Goal: Task Accomplishment & Management: Complete application form

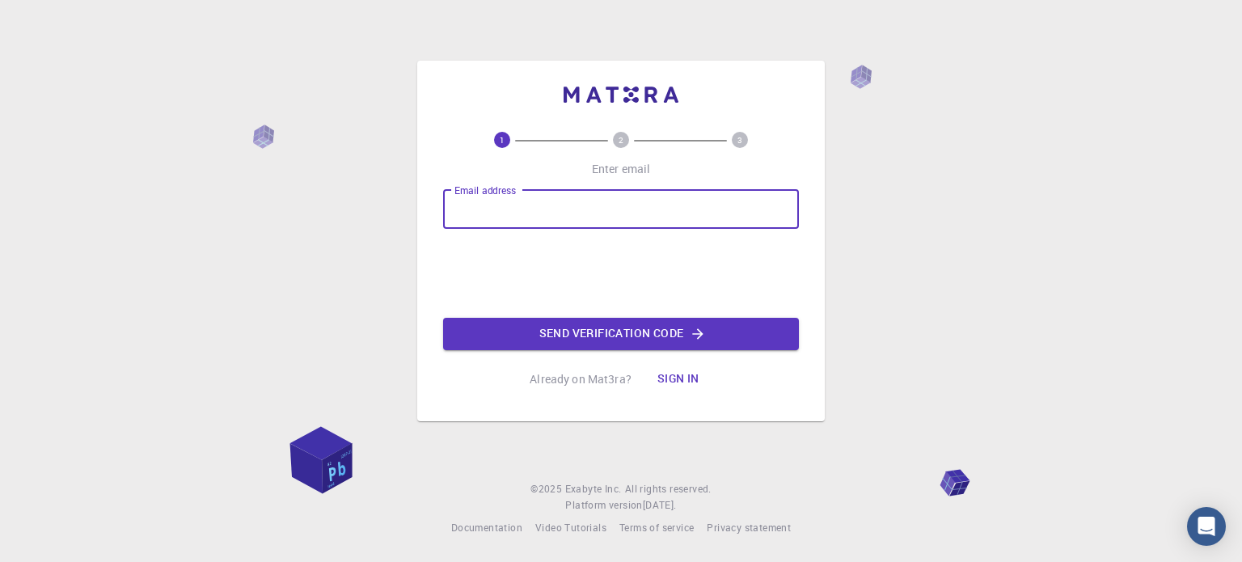
click at [660, 209] on input "Email address" at bounding box center [621, 209] width 356 height 39
type input "[EMAIL_ADDRESS][DOMAIN_NAME]"
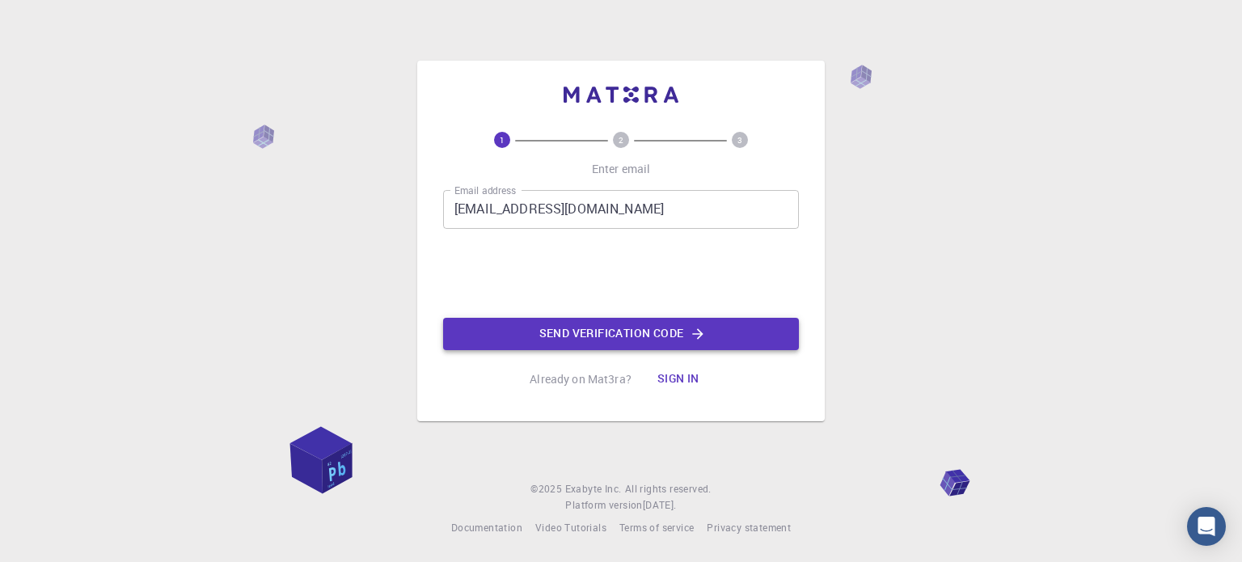
click at [552, 328] on button "Send verification code" at bounding box center [621, 334] width 356 height 32
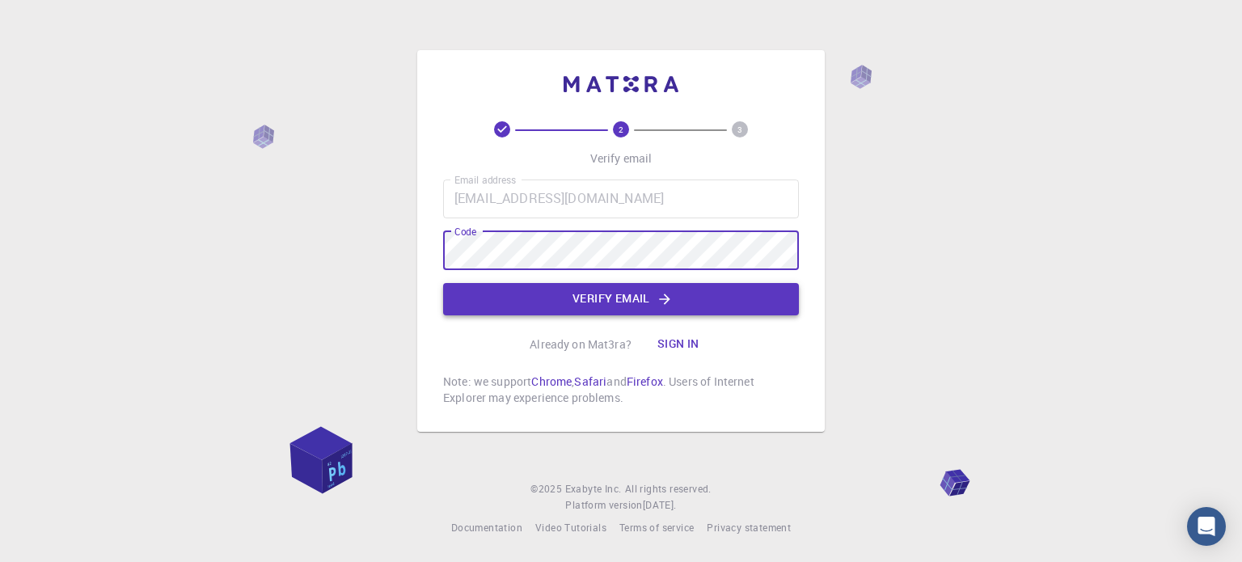
click at [623, 301] on button "Verify email" at bounding box center [621, 299] width 356 height 32
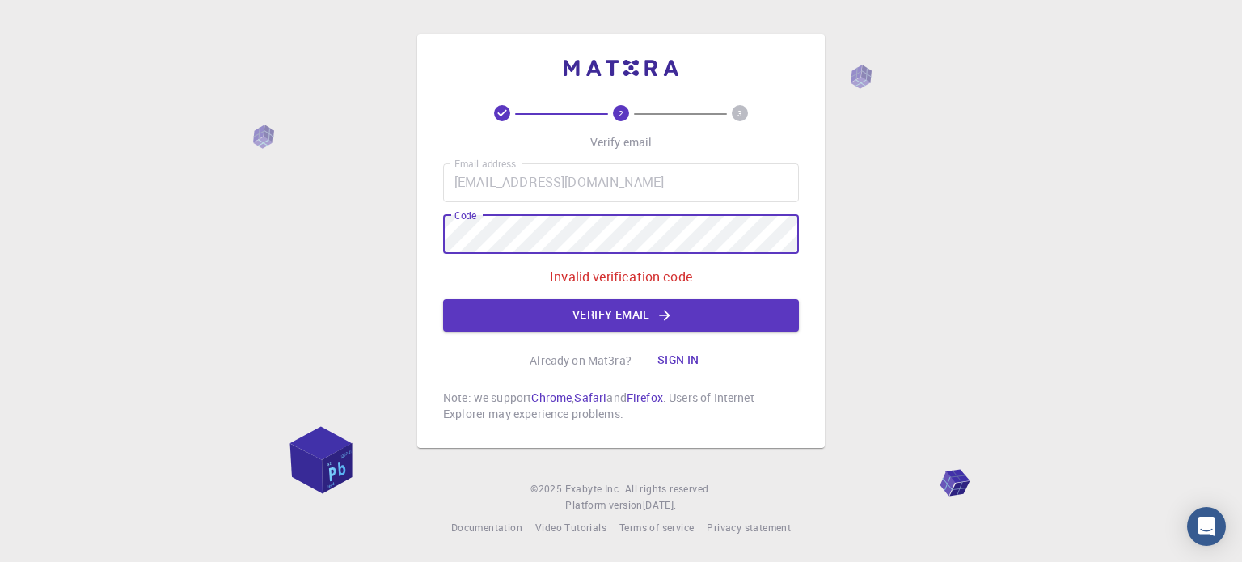
click at [388, 248] on div "2 3 Verify email Email address [EMAIL_ADDRESS][DOMAIN_NAME] Email address Code …" at bounding box center [621, 281] width 1242 height 562
click at [715, 209] on div "Email address [EMAIL_ADDRESS][DOMAIN_NAME] Email address Code Code Invalid veri…" at bounding box center [621, 247] width 356 height 168
click at [412, 232] on div "2 3 Verify email Email address [EMAIL_ADDRESS][DOMAIN_NAME] Email address Code …" at bounding box center [621, 281] width 1242 height 562
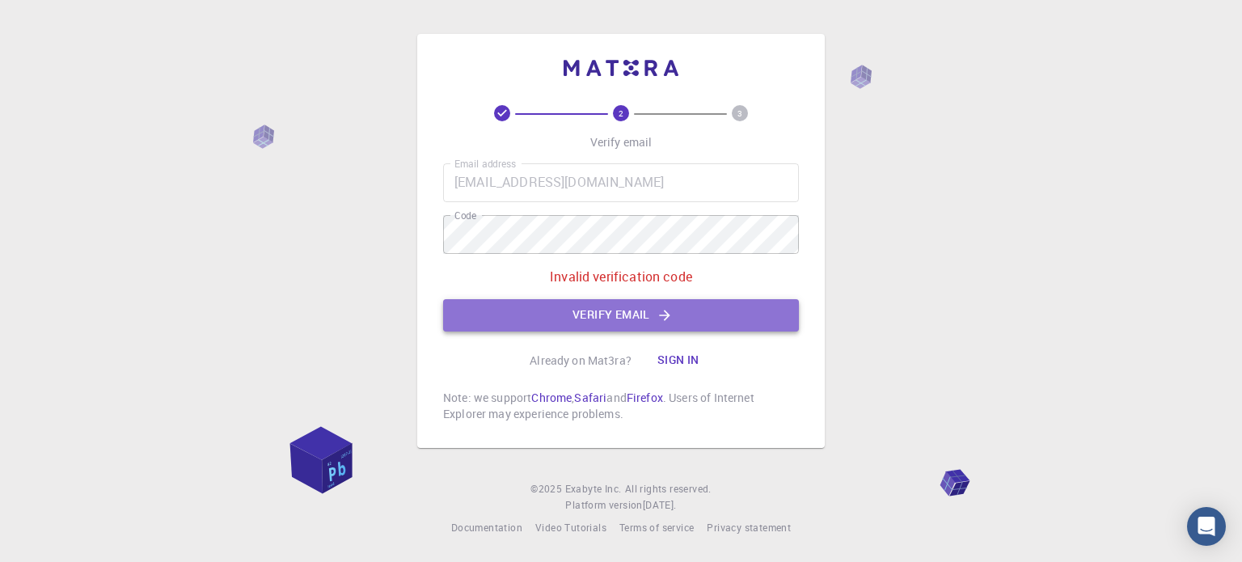
click at [556, 311] on button "Verify email" at bounding box center [621, 315] width 356 height 32
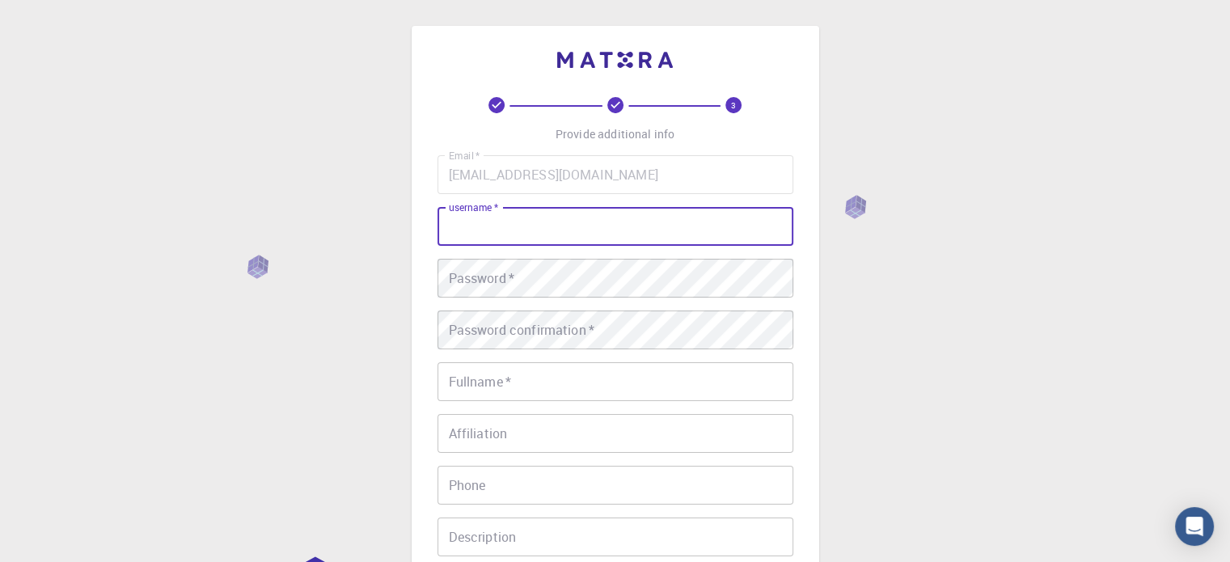
click at [531, 226] on input "username   *" at bounding box center [616, 226] width 356 height 39
click at [531, 230] on input "username   *" at bounding box center [616, 226] width 356 height 39
drag, startPoint x: 531, startPoint y: 230, endPoint x: 422, endPoint y: 230, distance: 108.4
click at [422, 230] on div "3 Provide additional info Email   * [EMAIL_ADDRESS][DOMAIN_NAME] Email   * user…" at bounding box center [616, 371] width 408 height 691
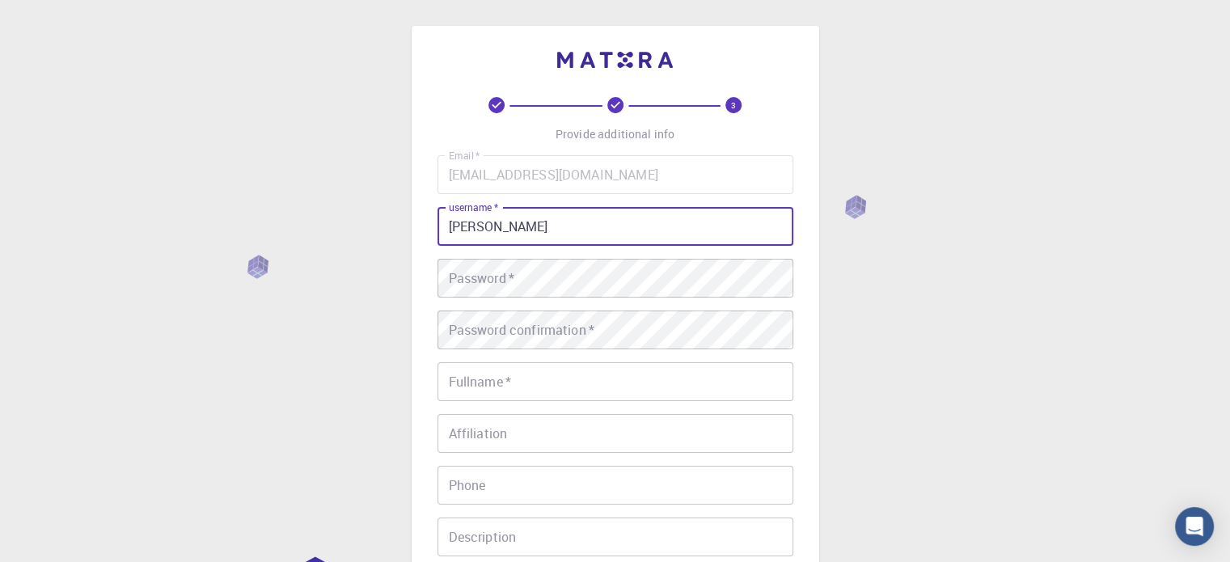
click at [479, 228] on input "[PERSON_NAME]" at bounding box center [616, 226] width 356 height 39
click at [485, 229] on input "[PERSON_NAME]" at bounding box center [616, 226] width 356 height 39
click at [488, 229] on input "[PERSON_NAME]" at bounding box center [616, 226] width 356 height 39
click at [487, 229] on input "[PERSON_NAME]" at bounding box center [616, 226] width 356 height 39
click at [484, 229] on input "[PERSON_NAME]" at bounding box center [616, 226] width 356 height 39
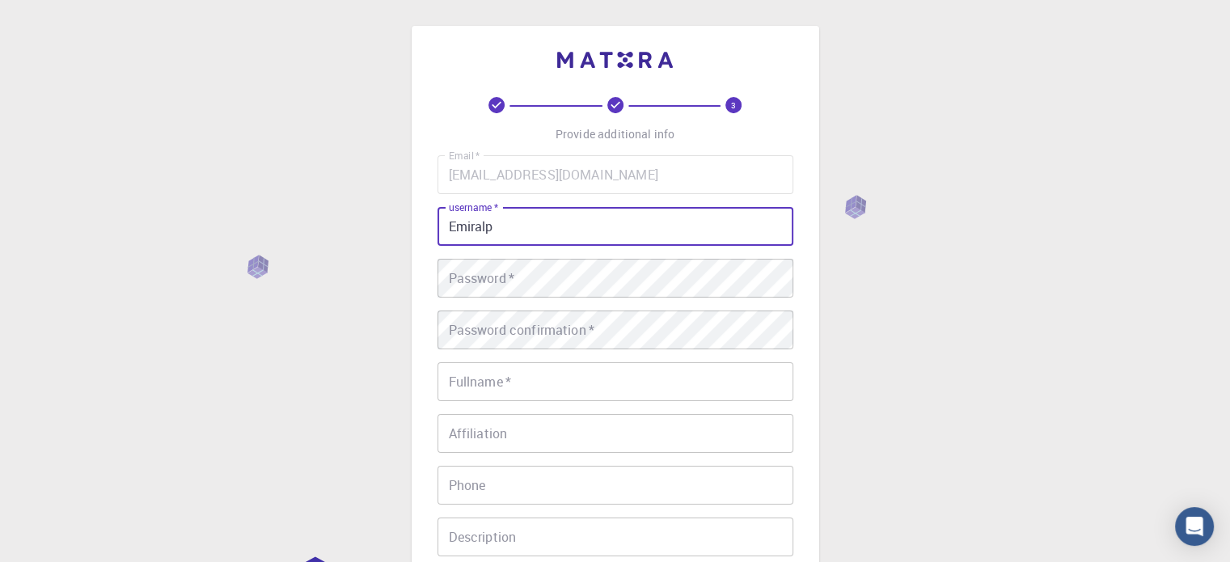
drag, startPoint x: 512, startPoint y: 226, endPoint x: 675, endPoint y: 227, distance: 163.4
click at [675, 227] on input "Emiralp" at bounding box center [616, 226] width 356 height 39
type input "Emiralp"
click at [539, 379] on input "Fullname   *" at bounding box center [616, 381] width 356 height 39
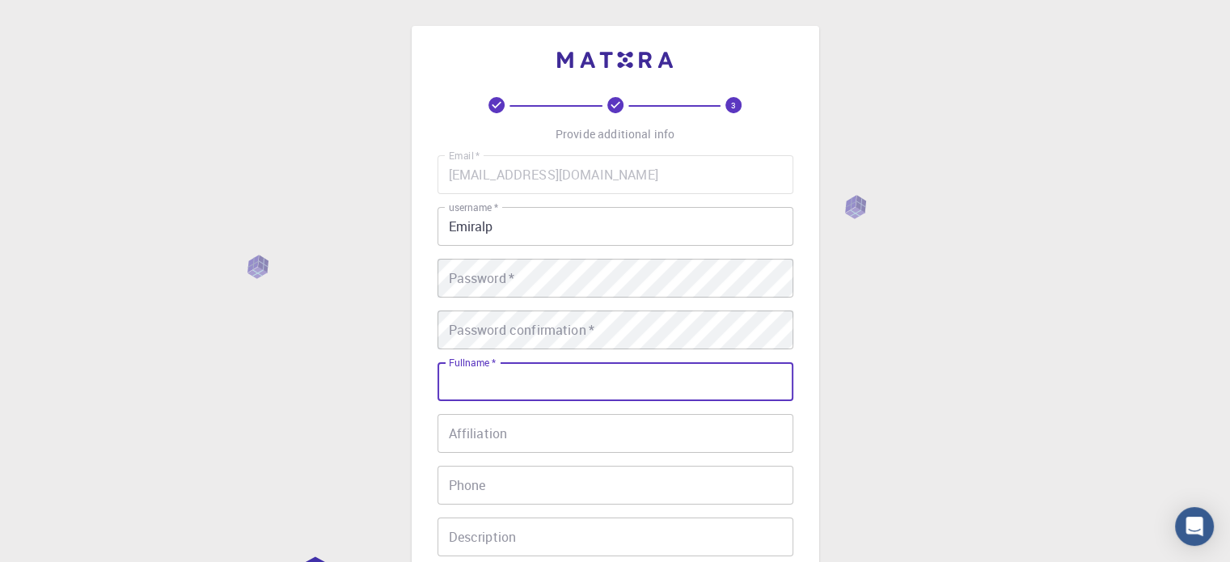
paste input "[PERSON_NAME]"
click at [585, 383] on input "[PERSON_NAME]" at bounding box center [616, 381] width 356 height 39
type input "[PERSON_NAME]"
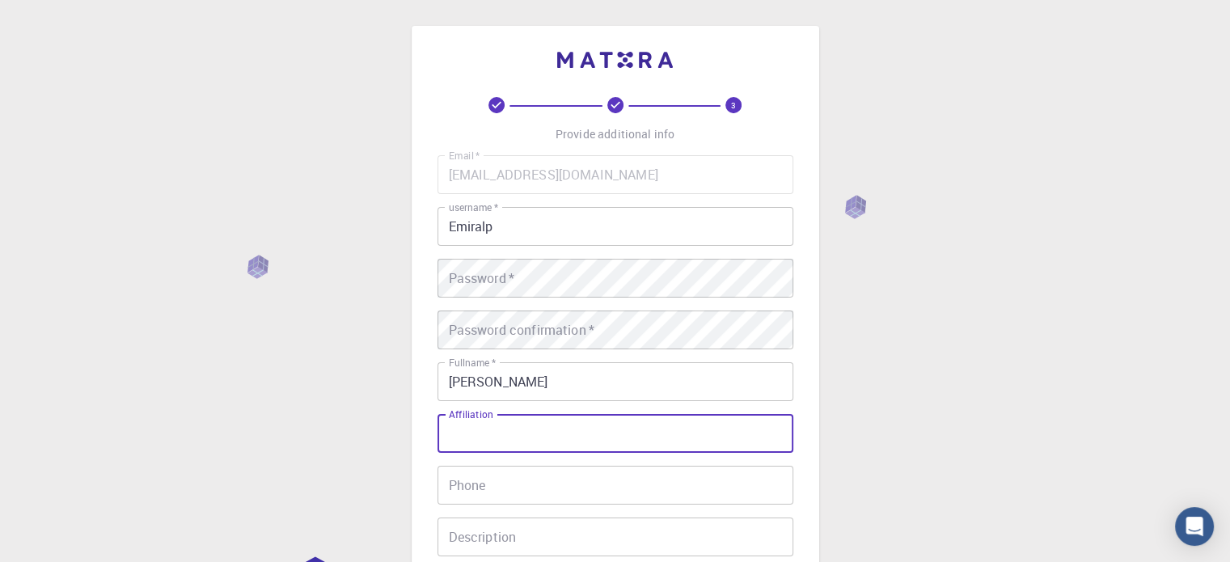
click at [717, 428] on input "Affiliation" at bounding box center [616, 433] width 356 height 39
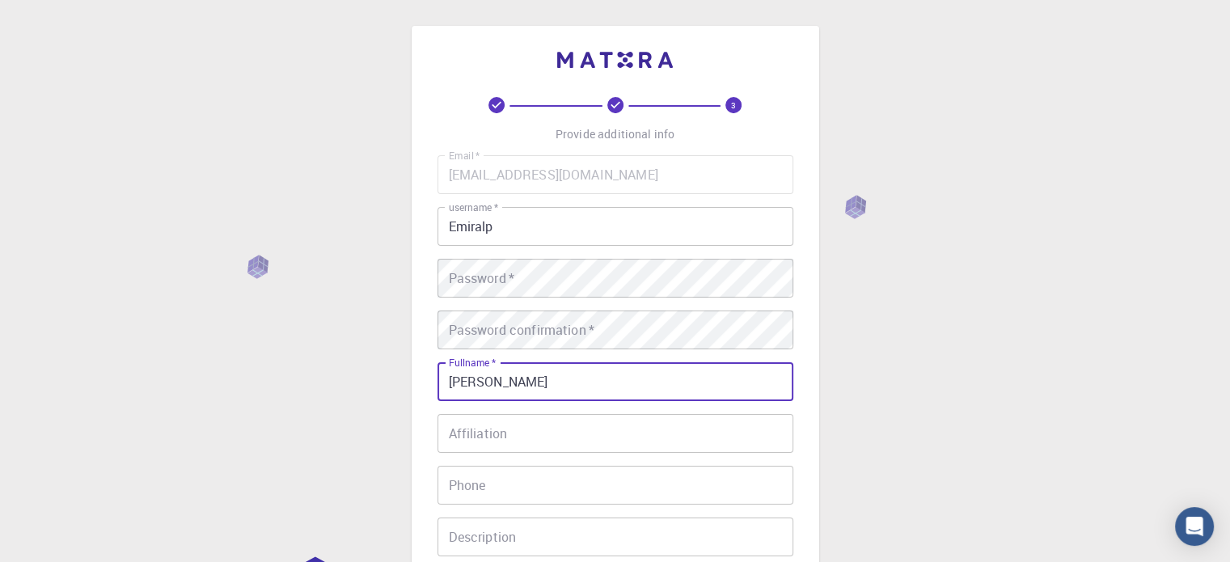
click at [673, 392] on input "[PERSON_NAME]" at bounding box center [616, 381] width 356 height 39
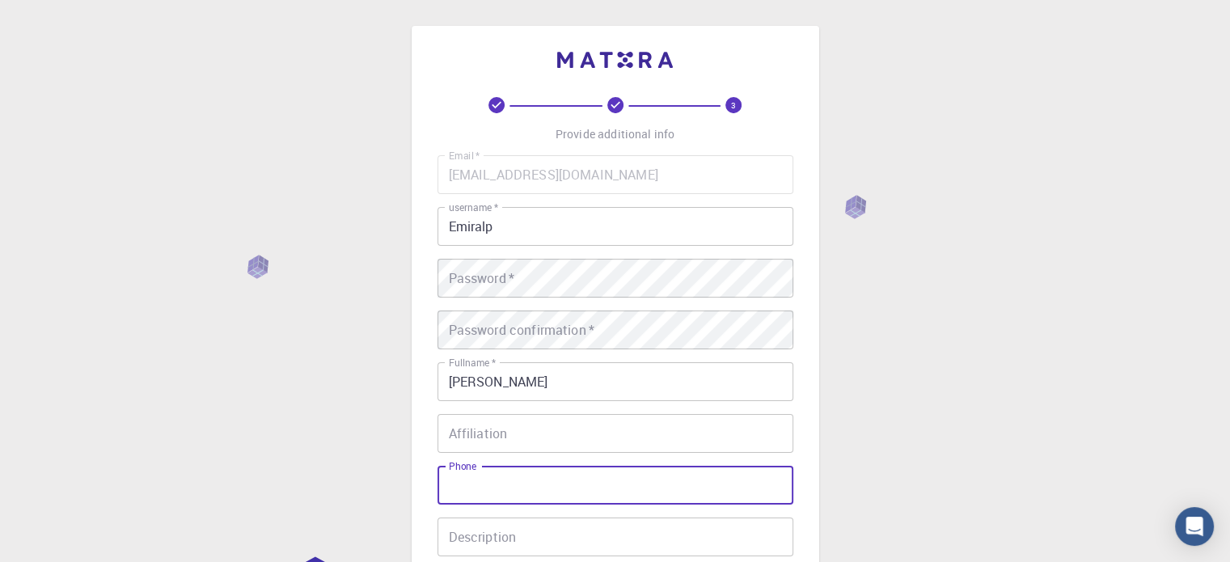
click at [687, 478] on input "Phone" at bounding box center [616, 485] width 356 height 39
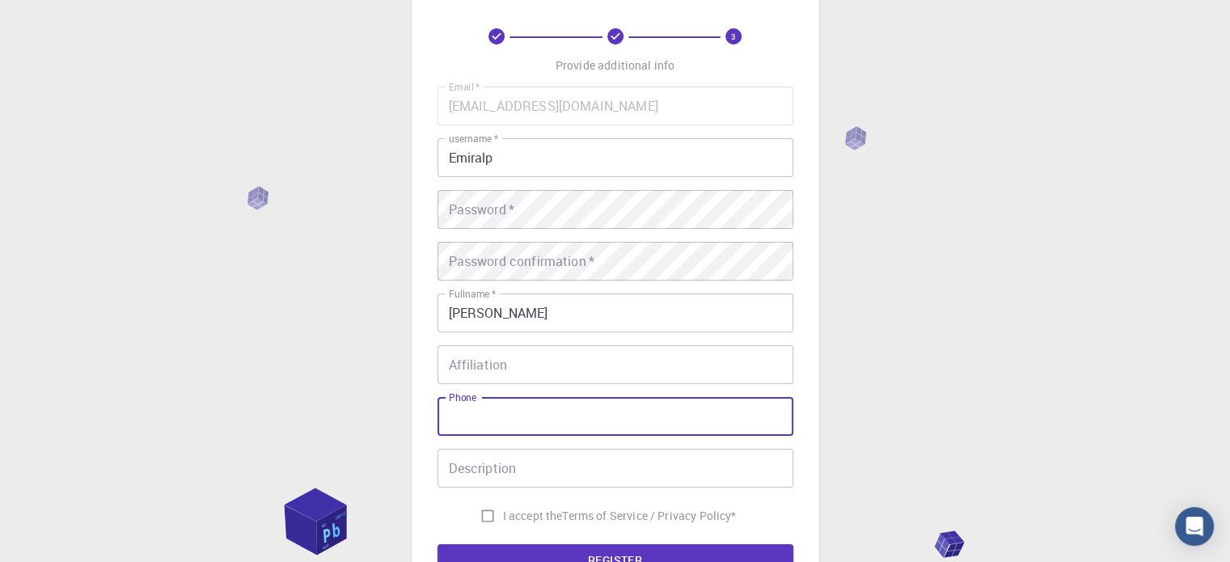
scroll to position [243, 0]
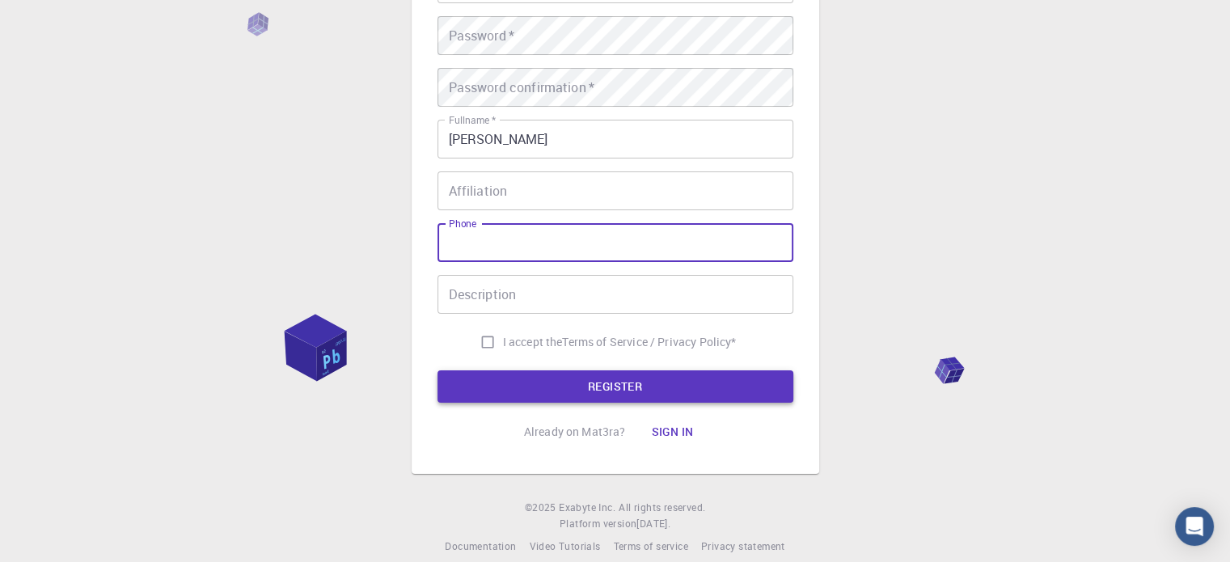
drag, startPoint x: 645, startPoint y: 387, endPoint x: 594, endPoint y: 391, distance: 50.2
click at [644, 387] on button "REGISTER" at bounding box center [616, 386] width 356 height 32
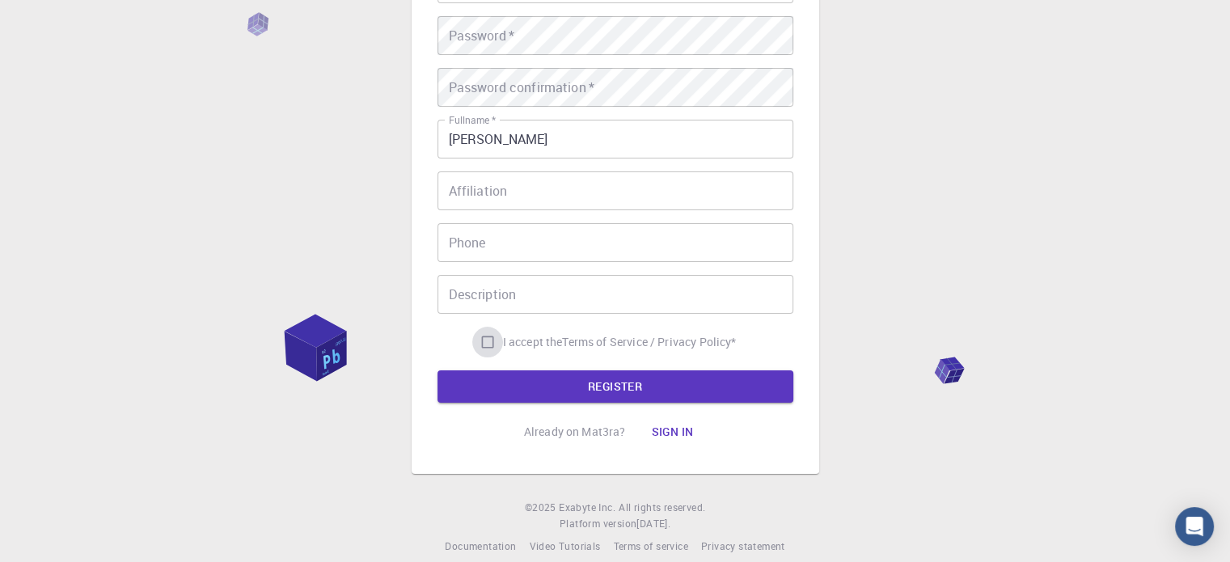
drag, startPoint x: 470, startPoint y: 340, endPoint x: 488, endPoint y: 347, distance: 20.0
click at [472, 340] on input "I accept the Terms of Service / Privacy Policy *" at bounding box center [487, 342] width 31 height 31
checkbox input "true"
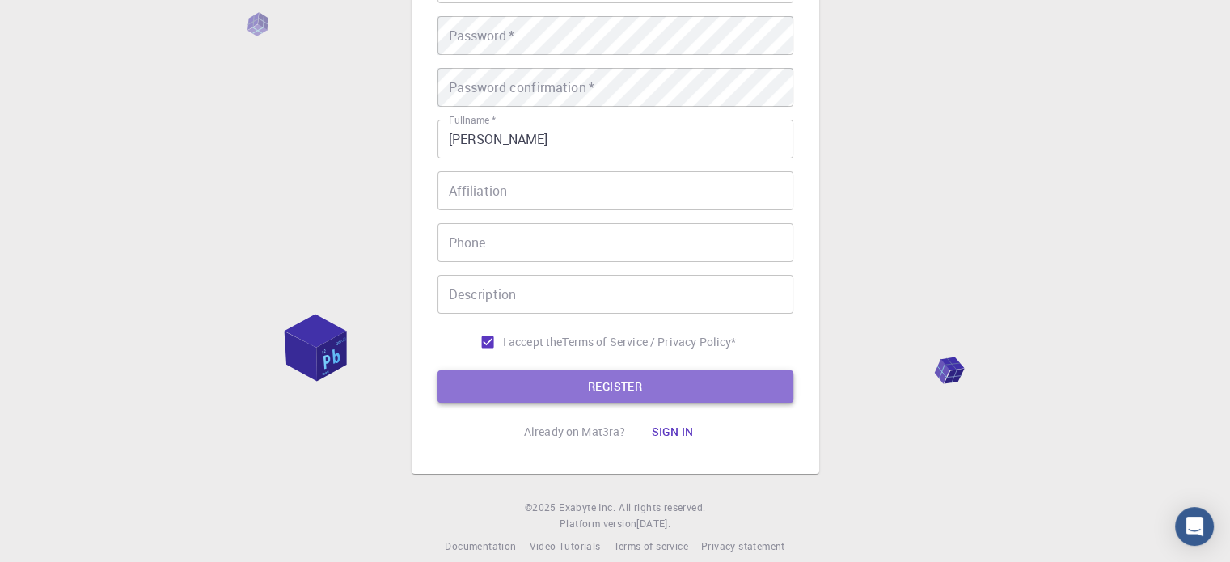
click at [509, 374] on button "REGISTER" at bounding box center [616, 386] width 356 height 32
click at [663, 381] on button "REGISTER" at bounding box center [616, 386] width 356 height 32
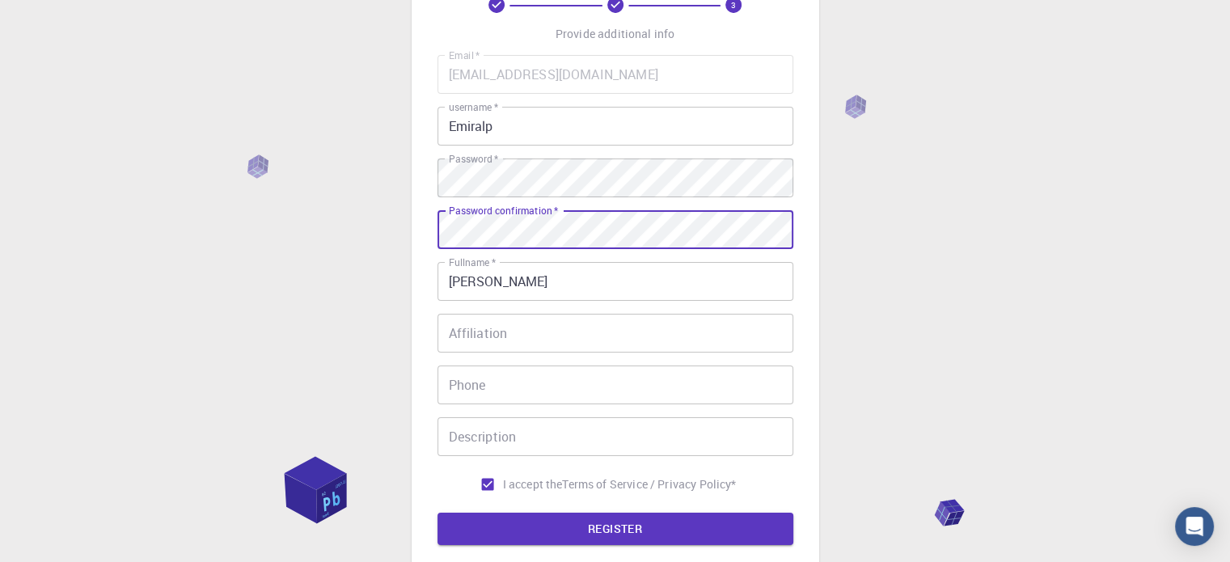
scroll to position [99, 0]
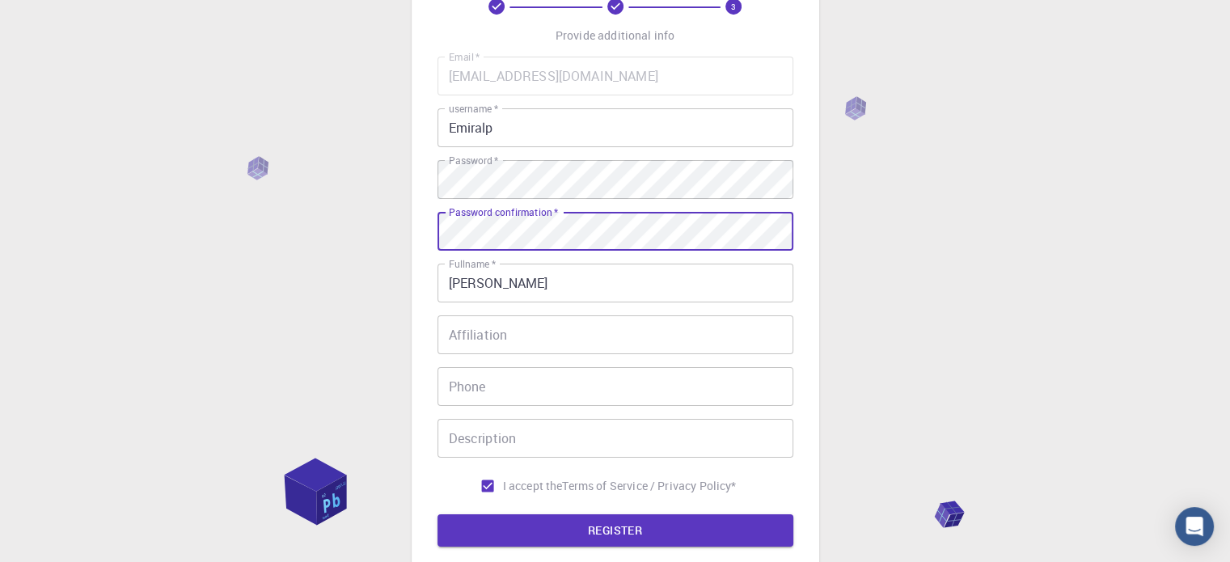
click at [438, 514] on button "REGISTER" at bounding box center [616, 530] width 356 height 32
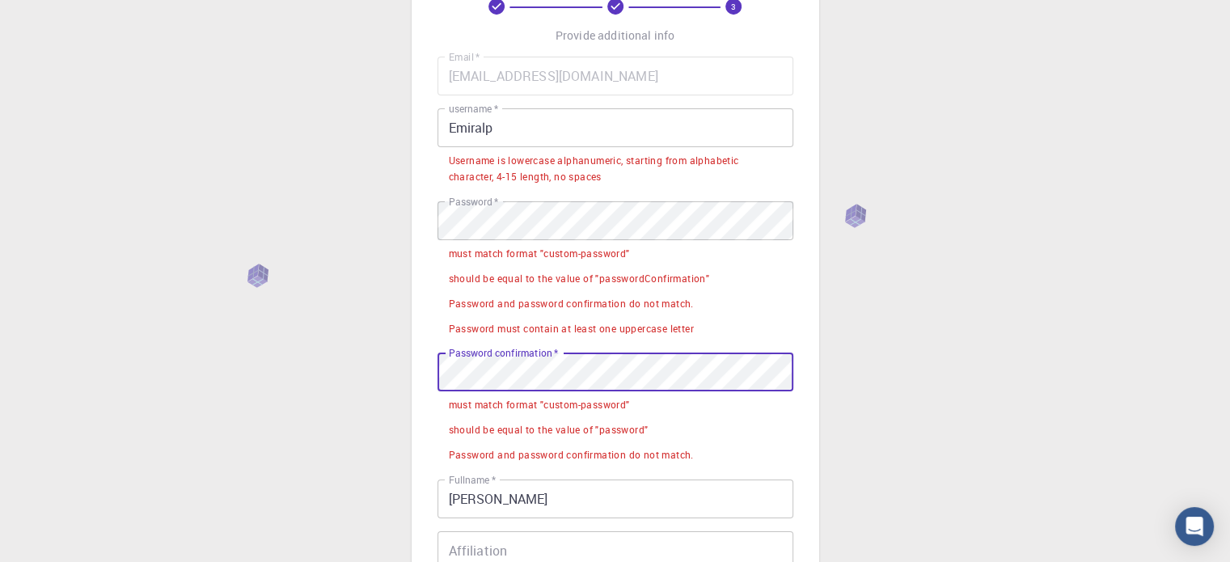
click at [197, 355] on div "3 Provide additional info Email   * [EMAIL_ADDRESS][DOMAIN_NAME] Email   * user…" at bounding box center [615, 420] width 1230 height 1039
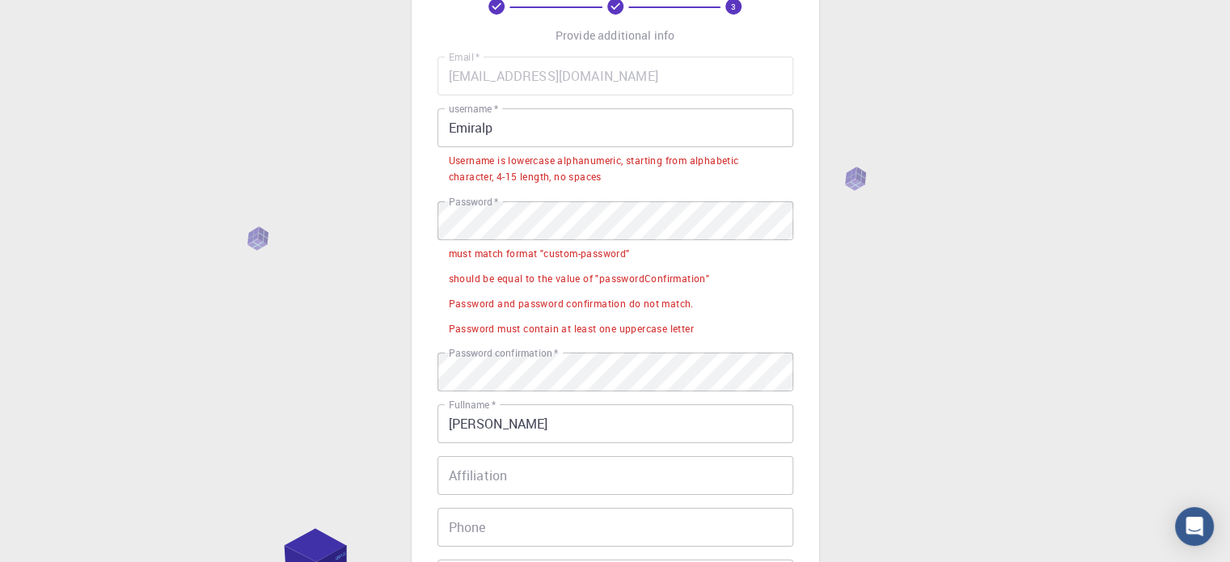
click at [553, 206] on div "Email   * [EMAIL_ADDRESS][DOMAIN_NAME] Email   * username   * Emiralp username …" at bounding box center [616, 350] width 356 height 586
drag, startPoint x: 566, startPoint y: 199, endPoint x: 218, endPoint y: 209, distance: 347.9
click at [218, 209] on div "3 Provide additional info Email   * [EMAIL_ADDRESS][DOMAIN_NAME] Email   * user…" at bounding box center [615, 383] width 1230 height 964
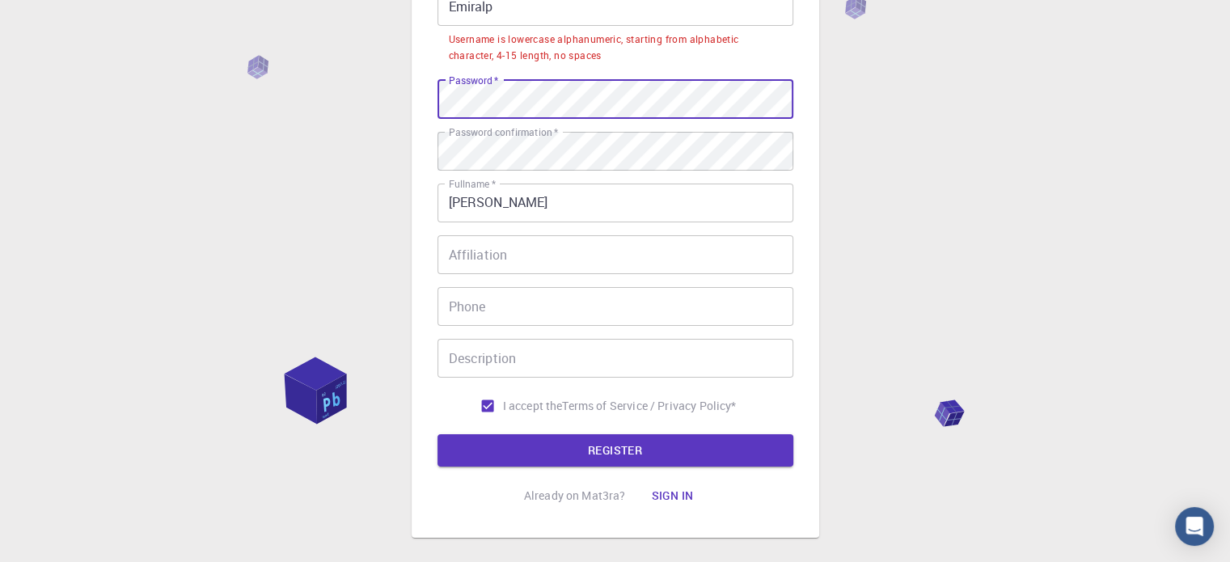
scroll to position [221, 0]
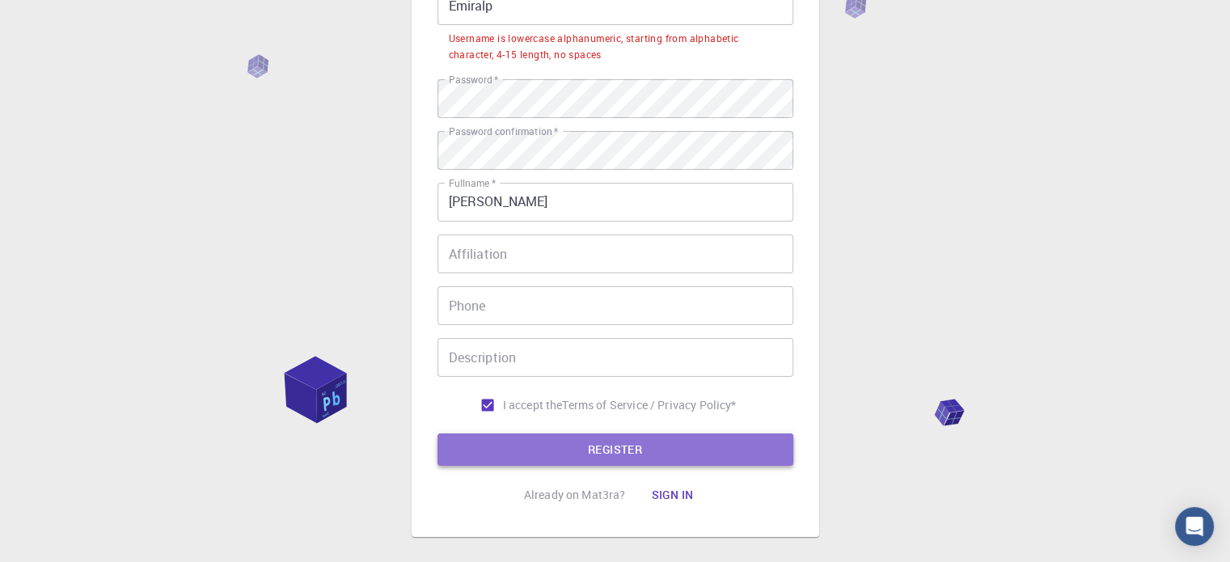
click at [705, 447] on button "REGISTER" at bounding box center [616, 449] width 356 height 32
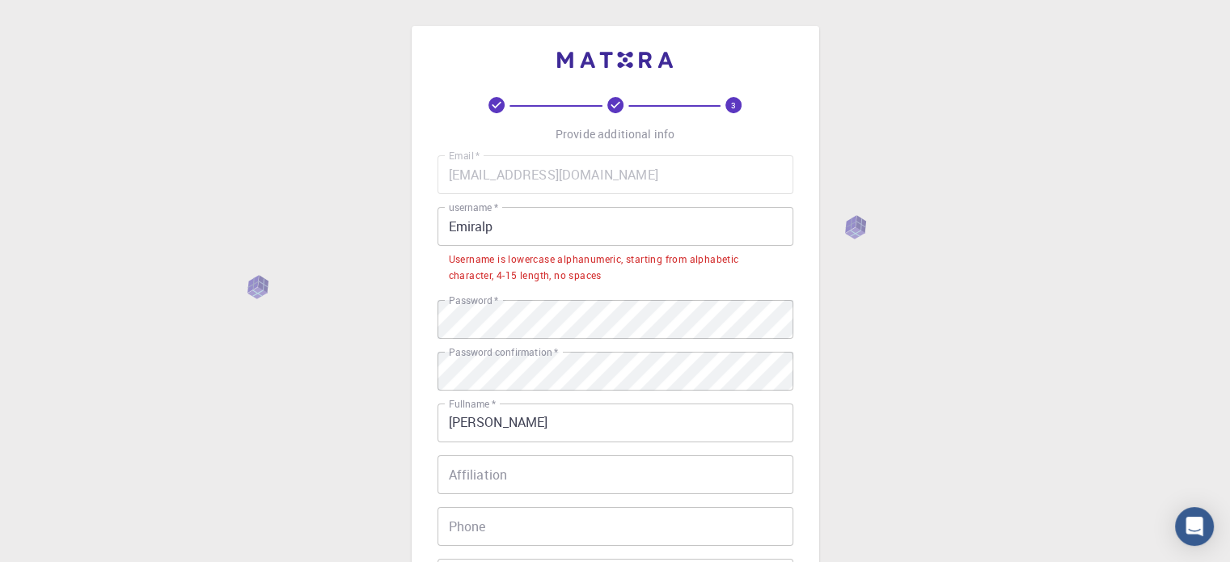
scroll to position [16, 0]
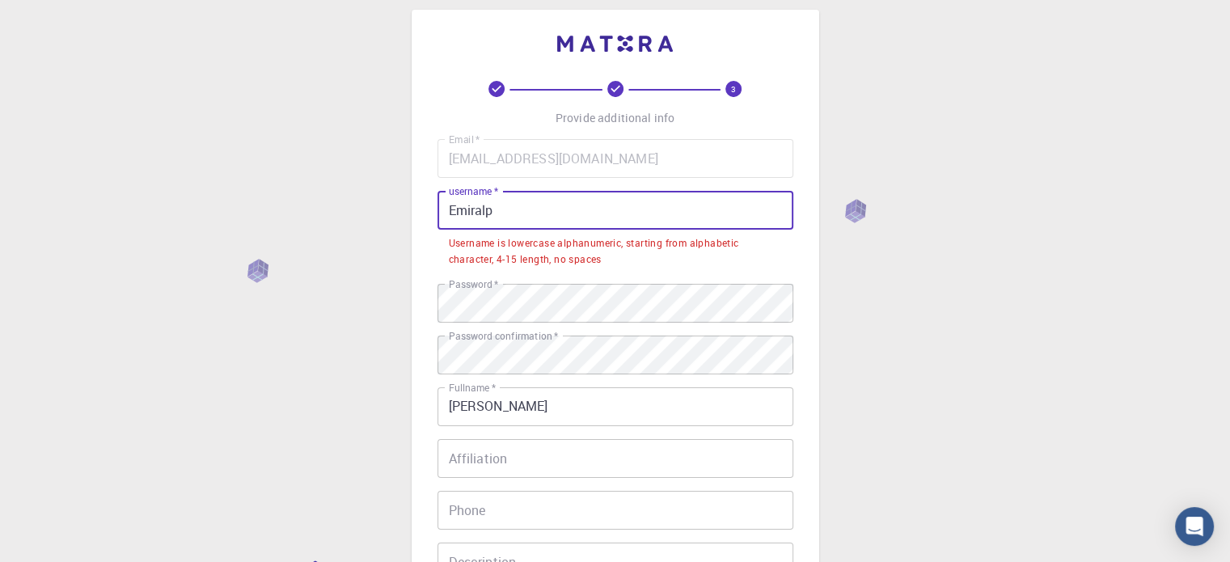
click at [596, 202] on input "Emiralp" at bounding box center [616, 210] width 356 height 39
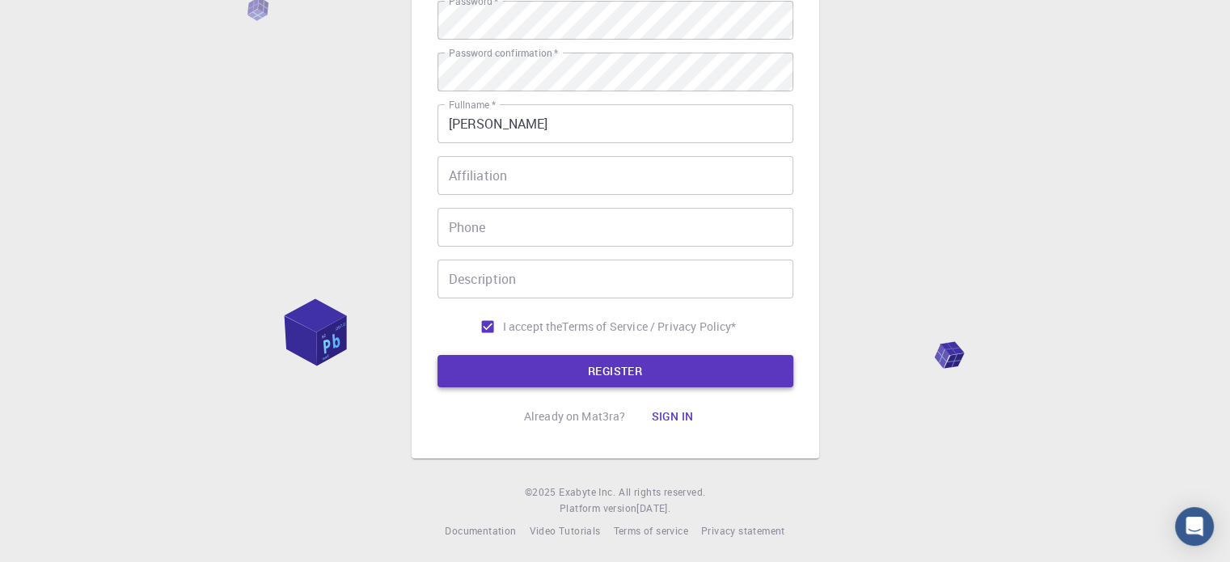
click at [652, 371] on button "REGISTER" at bounding box center [616, 371] width 356 height 32
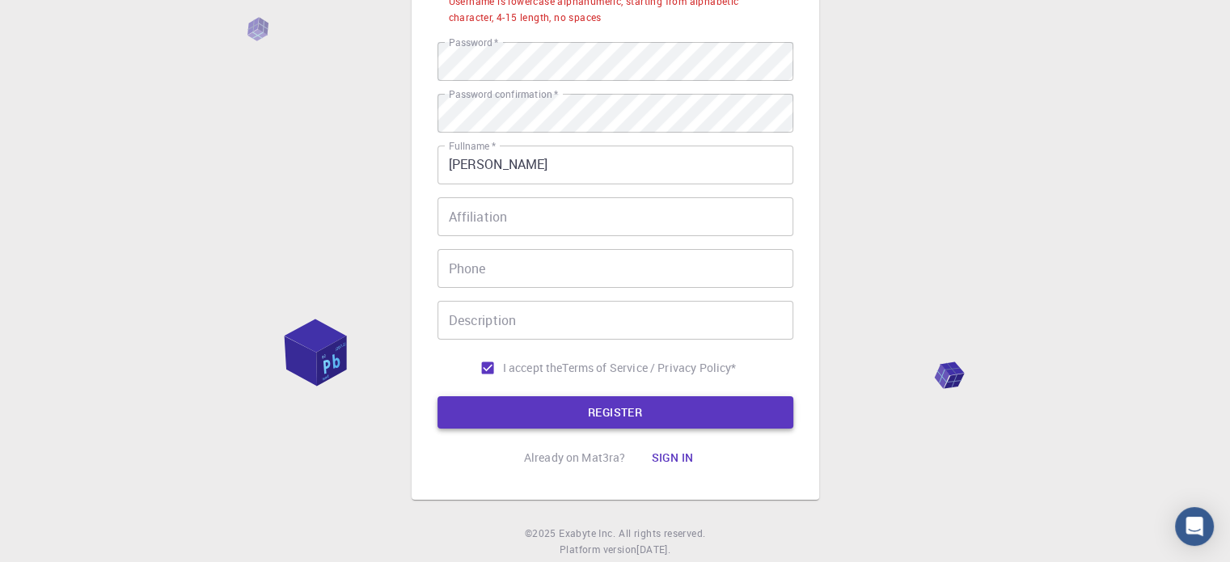
scroll to position [299, 0]
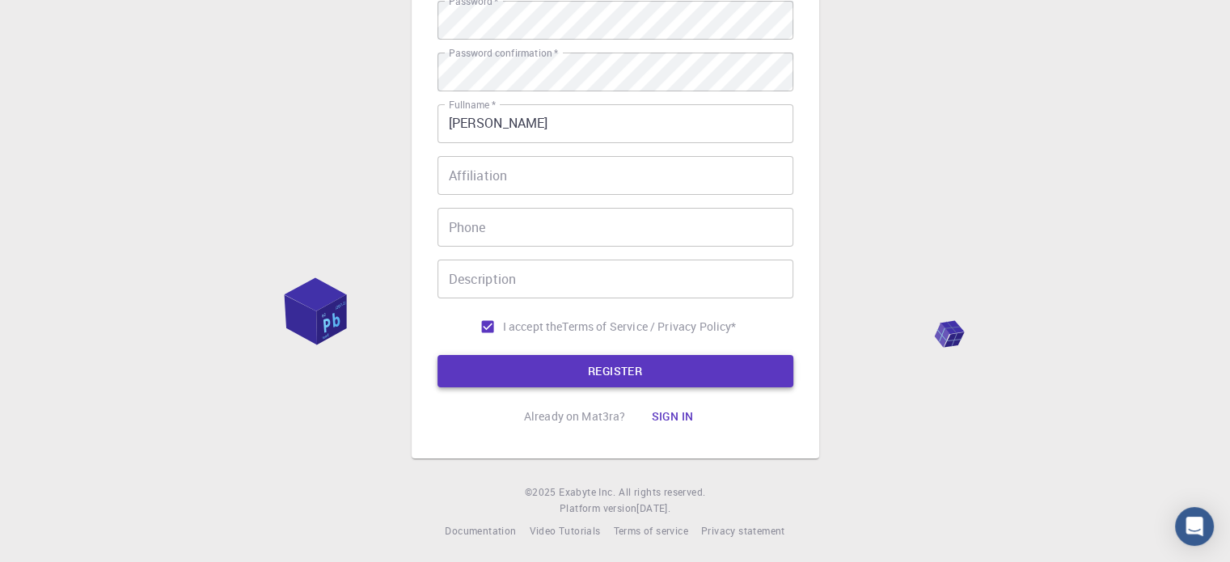
click at [644, 368] on button "REGISTER" at bounding box center [616, 371] width 356 height 32
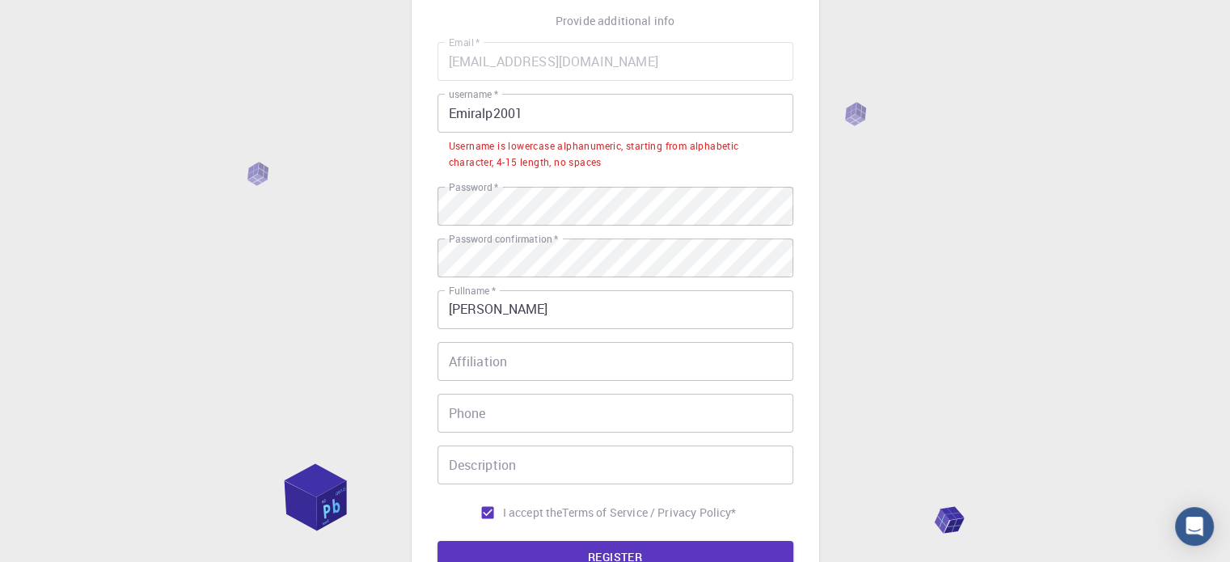
scroll to position [60, 0]
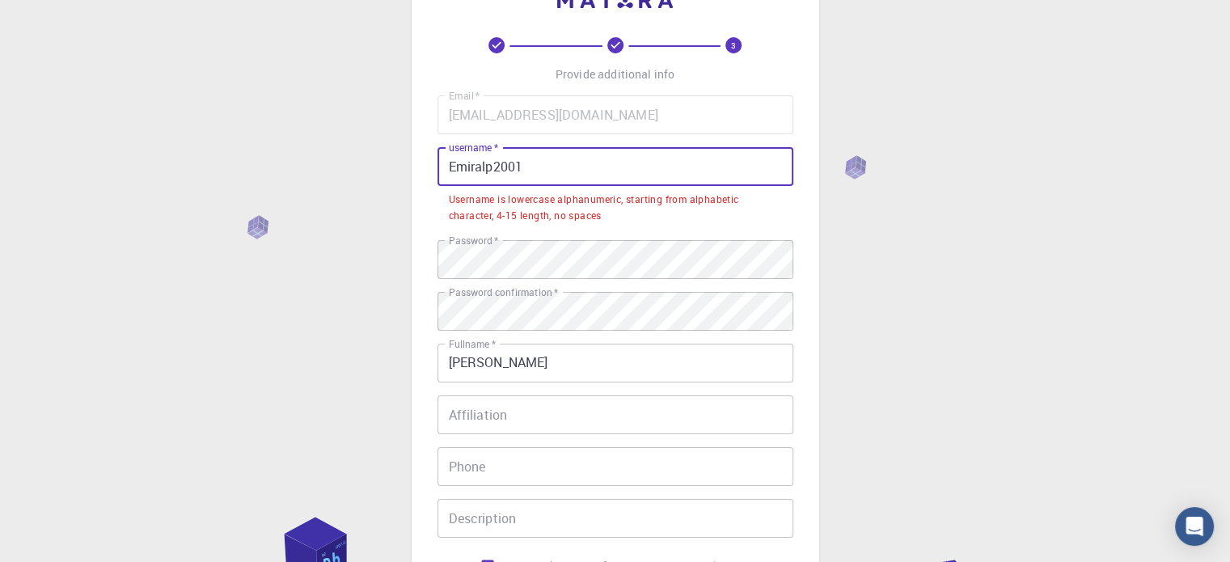
drag, startPoint x: 529, startPoint y: 169, endPoint x: 564, endPoint y: 172, distance: 35.7
click at [564, 172] on input "Emiralp2001" at bounding box center [616, 166] width 356 height 39
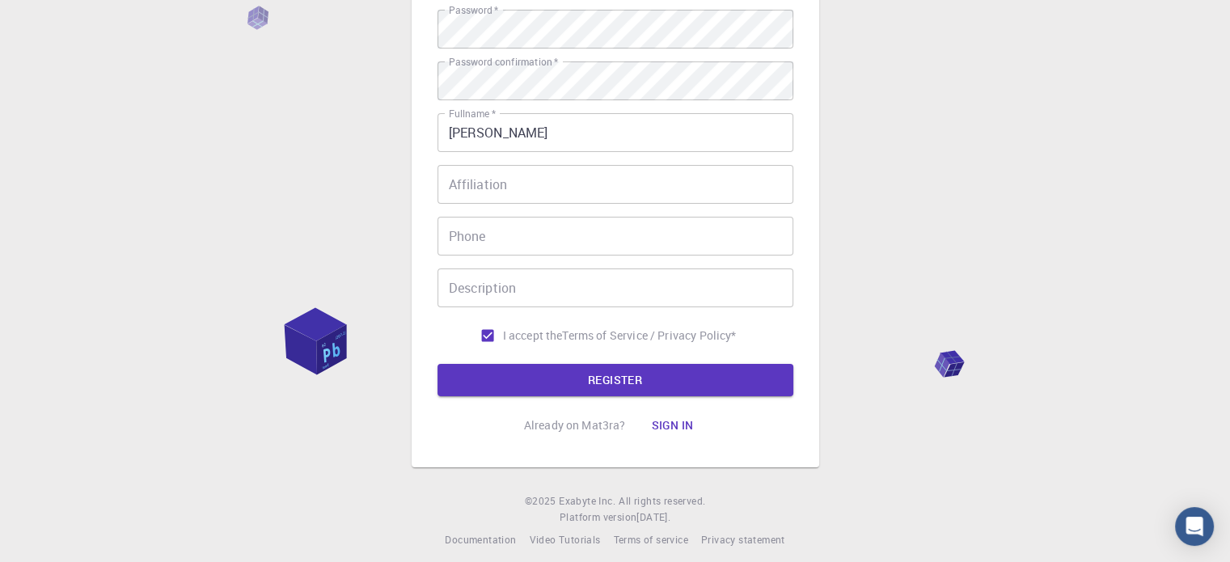
scroll to position [260, 0]
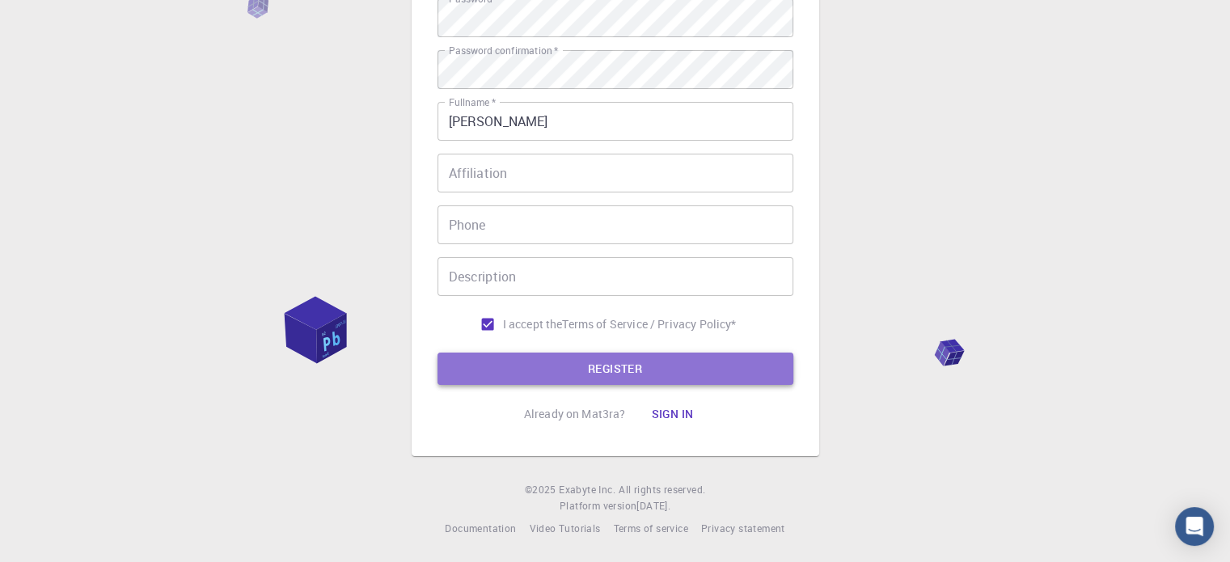
click at [635, 376] on button "REGISTER" at bounding box center [616, 369] width 356 height 32
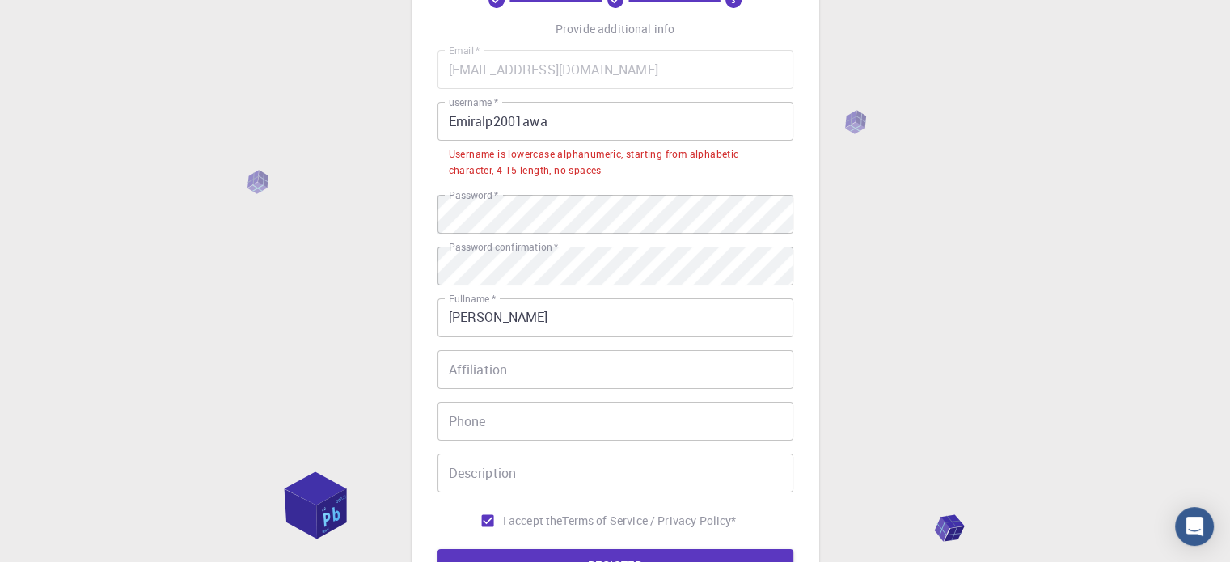
scroll to position [104, 0]
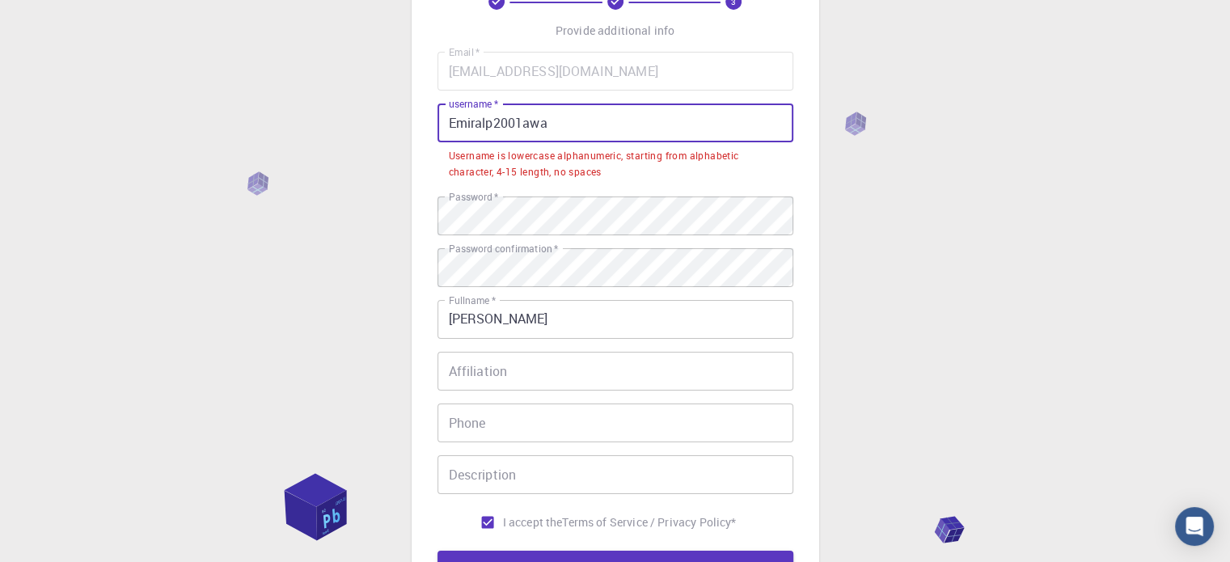
drag, startPoint x: 544, startPoint y: 132, endPoint x: 368, endPoint y: 137, distance: 176.4
click at [368, 137] on div "3 Provide additional info Email   * [EMAIL_ADDRESS][DOMAIN_NAME] Email   * user…" at bounding box center [615, 328] width 1230 height 865
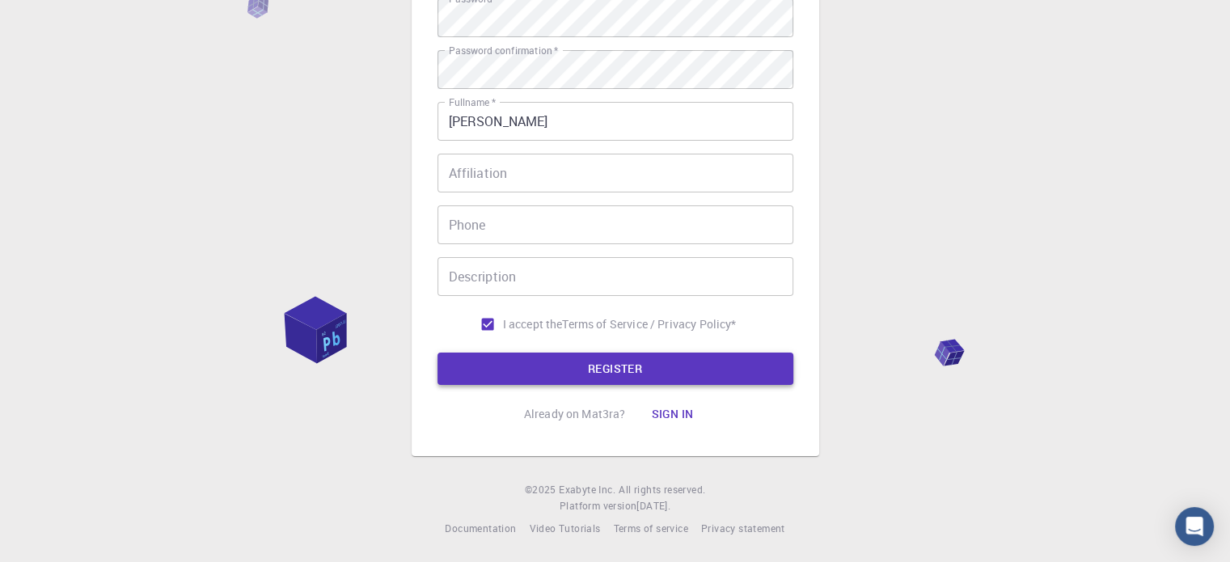
click at [725, 368] on button "REGISTER" at bounding box center [616, 369] width 356 height 32
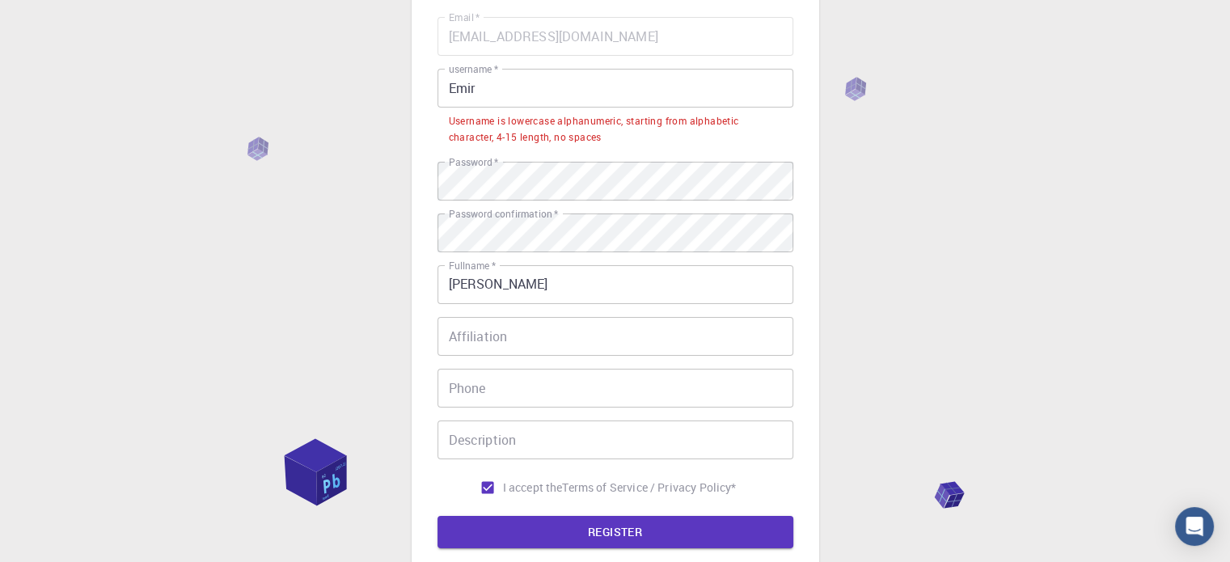
scroll to position [129, 0]
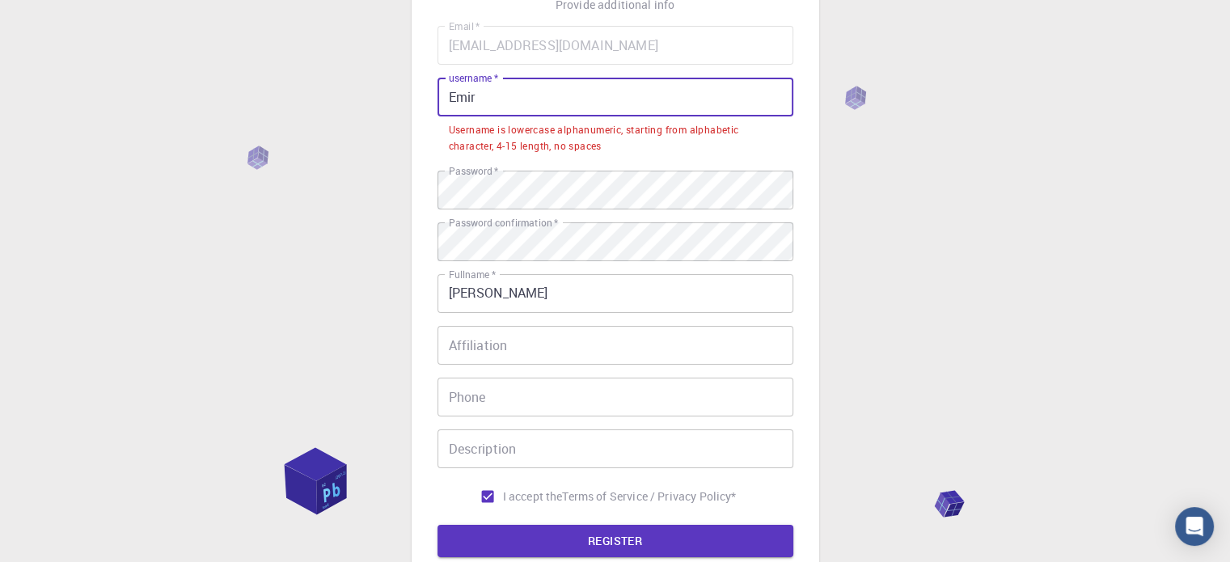
drag, startPoint x: 456, startPoint y: 103, endPoint x: 441, endPoint y: 101, distance: 15.5
click at [442, 103] on input "Emir" at bounding box center [616, 97] width 356 height 39
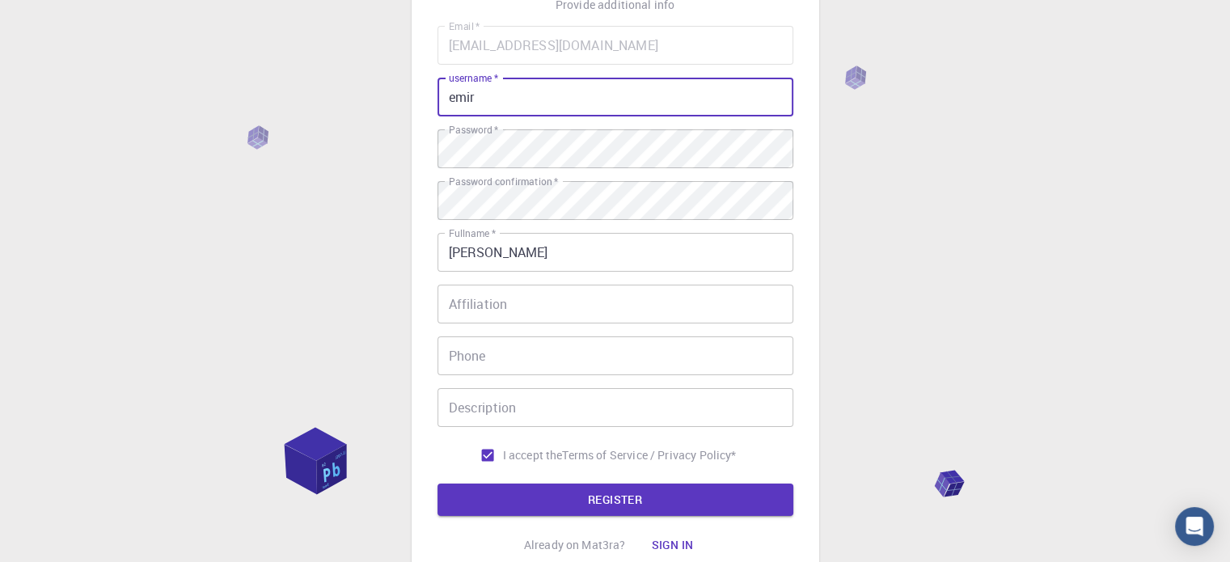
drag, startPoint x: 883, startPoint y: 239, endPoint x: 951, endPoint y: 230, distance: 68.5
click at [884, 239] on div "3 Provide additional info Email   * [EMAIL_ADDRESS][DOMAIN_NAME] Email   * user…" at bounding box center [615, 282] width 1230 height 823
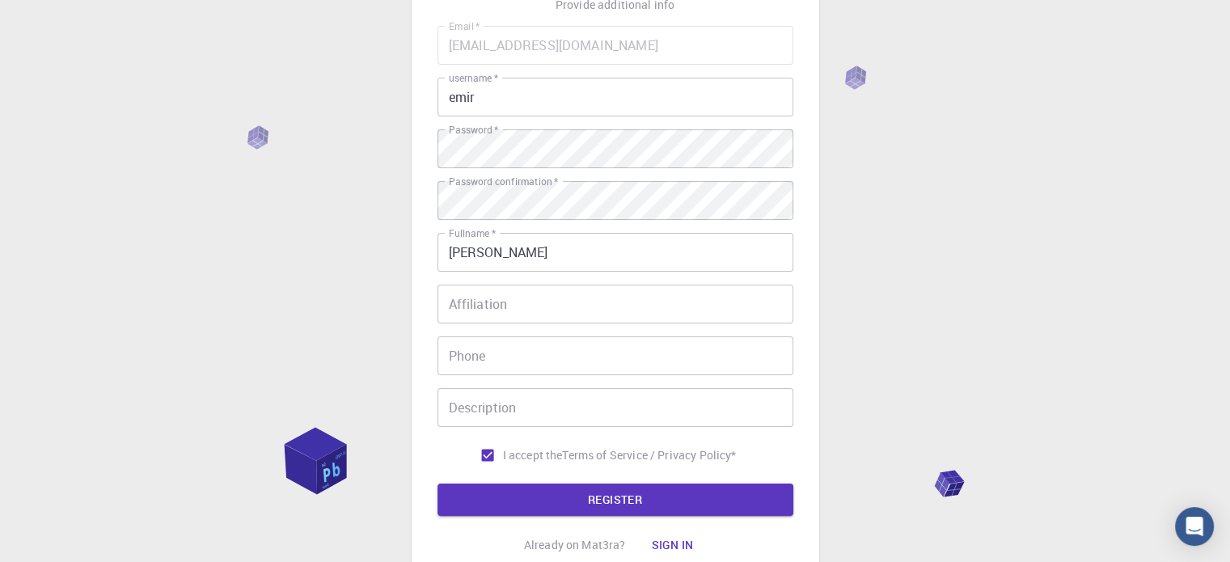
drag, startPoint x: 1204, startPoint y: 203, endPoint x: 1233, endPoint y: 214, distance: 31.2
click at [1230, 214] on html "3 Provide additional info Email   * [EMAIL_ADDRESS][DOMAIN_NAME] Email   * user…" at bounding box center [615, 282] width 1230 height 823
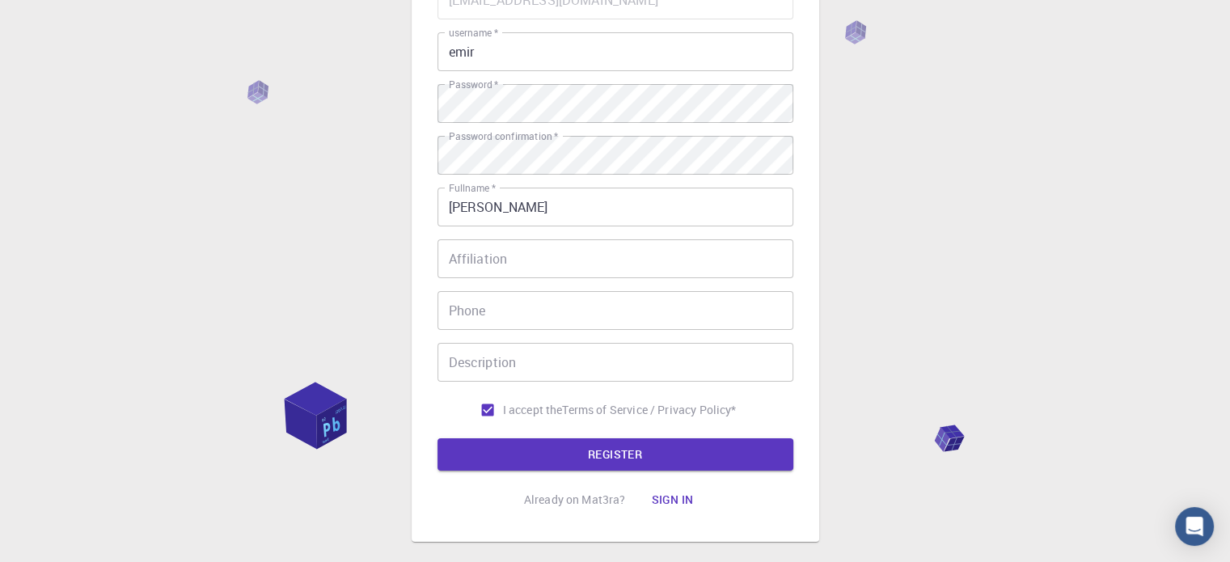
scroll to position [188, 0]
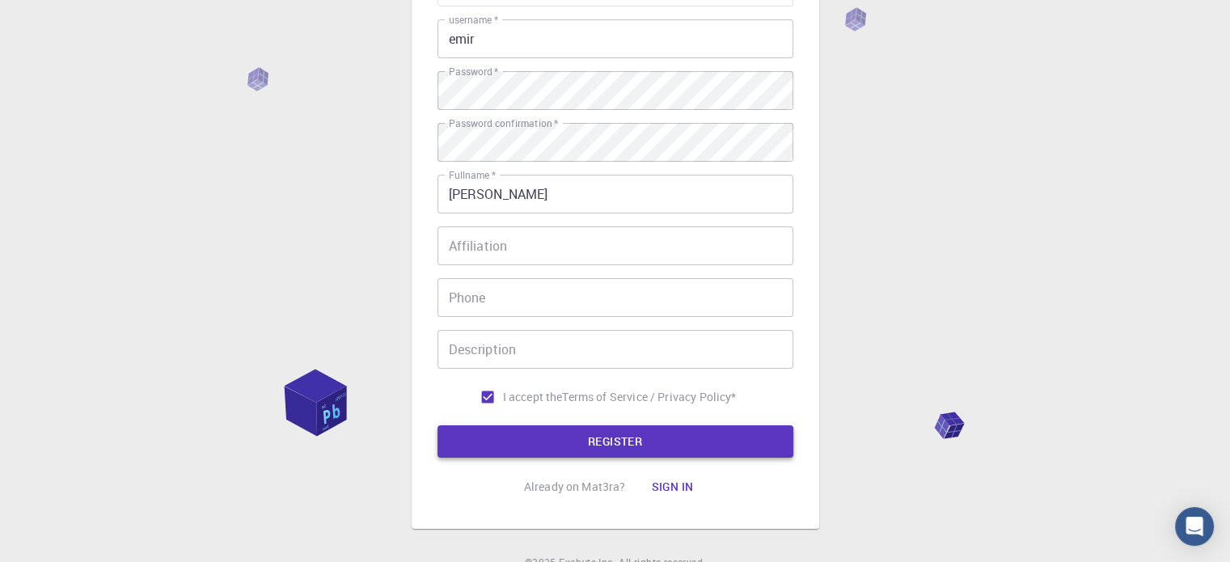
click at [596, 430] on button "REGISTER" at bounding box center [616, 441] width 356 height 32
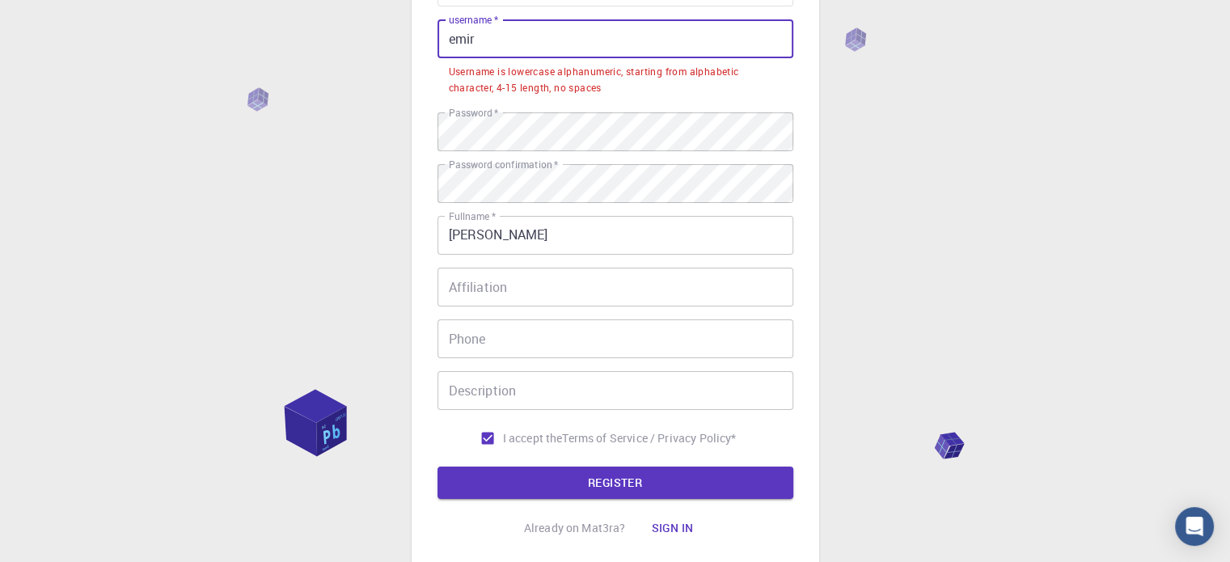
click at [503, 42] on input "emir" at bounding box center [616, 38] width 356 height 39
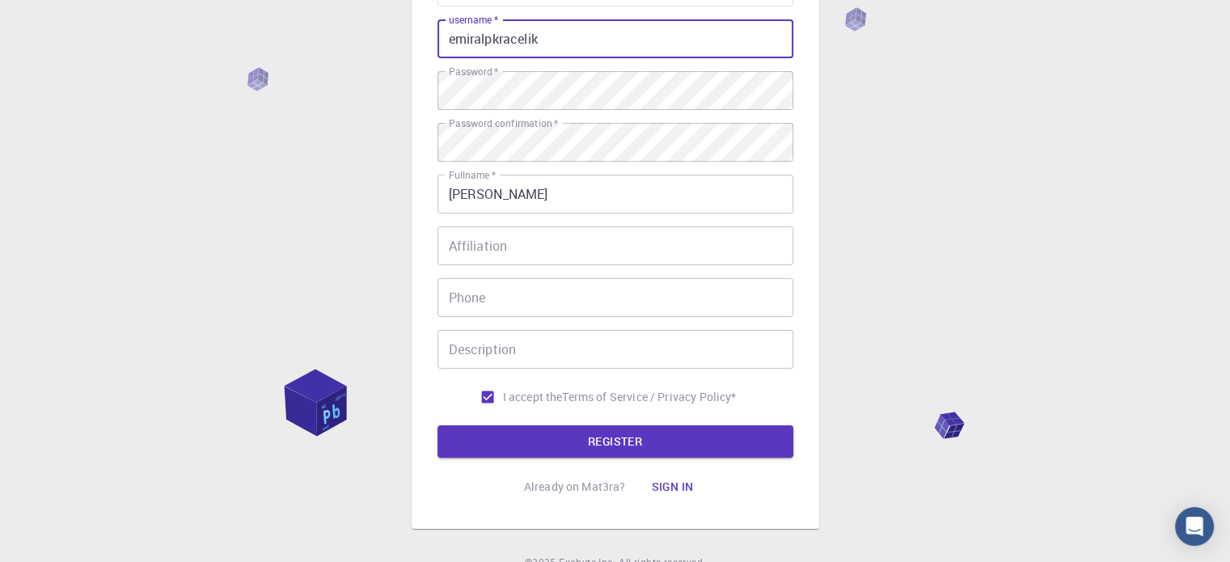
scroll to position [260, 0]
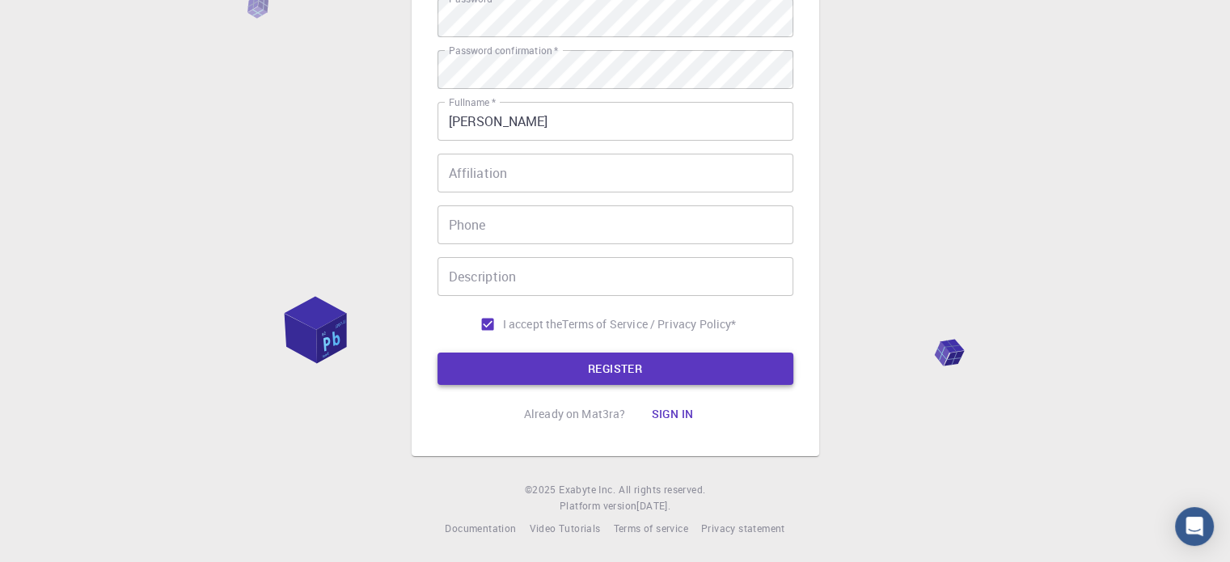
type input "emiralpkracelik"
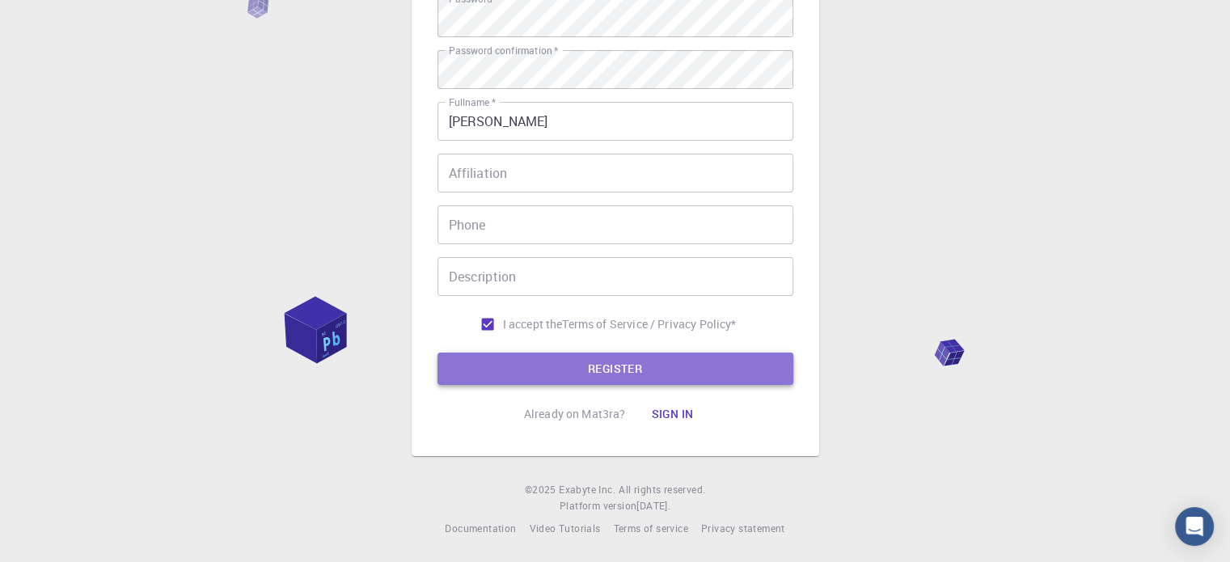
click at [650, 375] on button "REGISTER" at bounding box center [616, 369] width 356 height 32
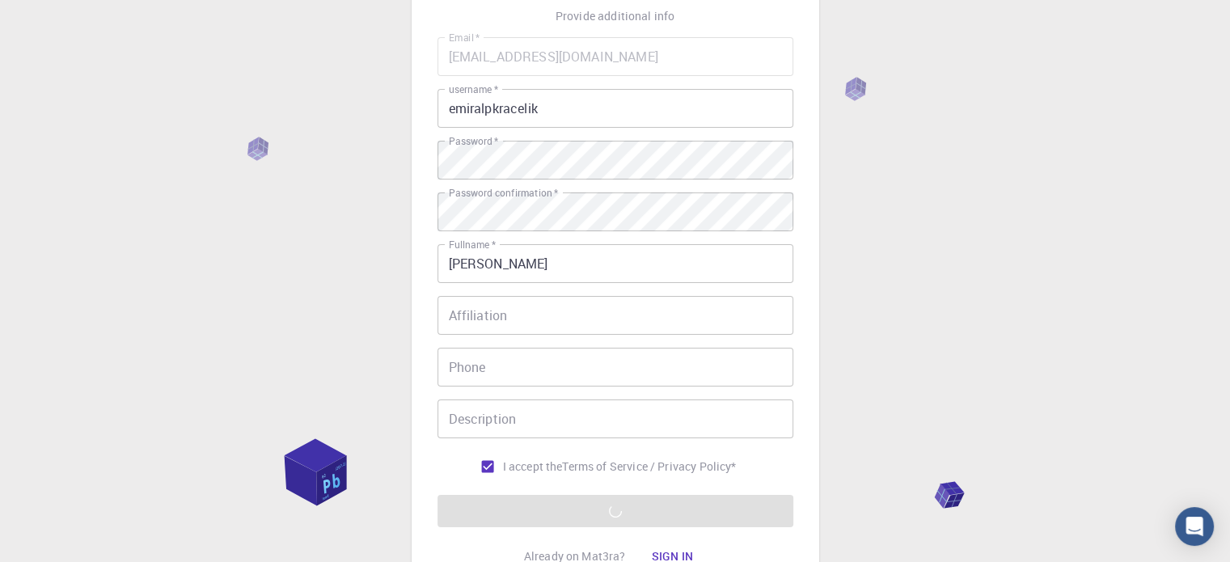
scroll to position [120, 0]
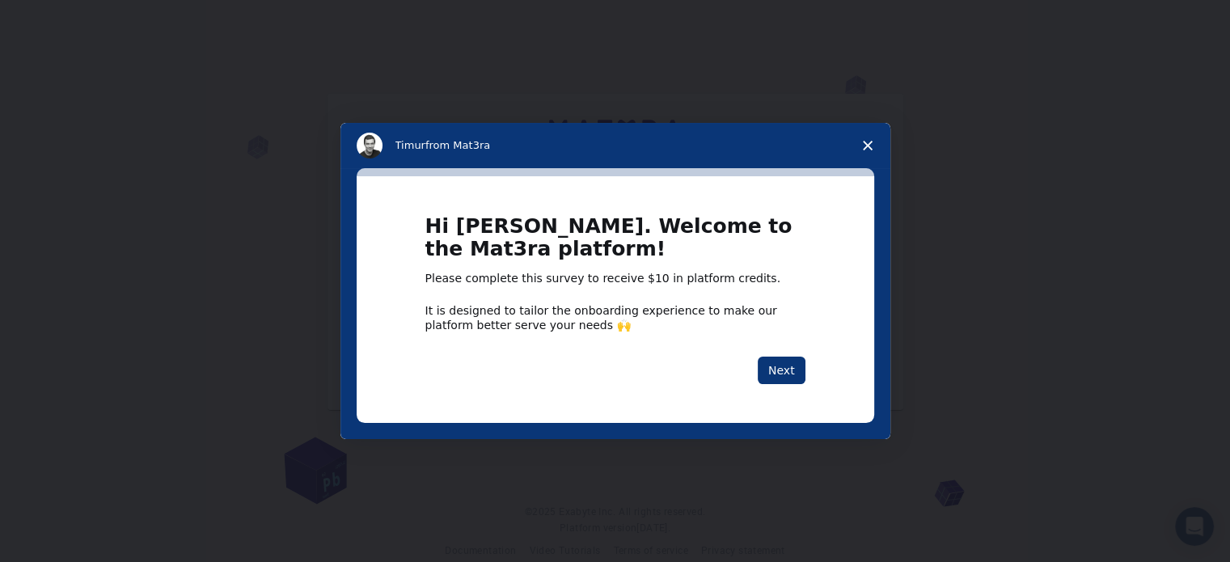
click at [865, 144] on polygon "Close survey" at bounding box center [868, 146] width 10 height 10
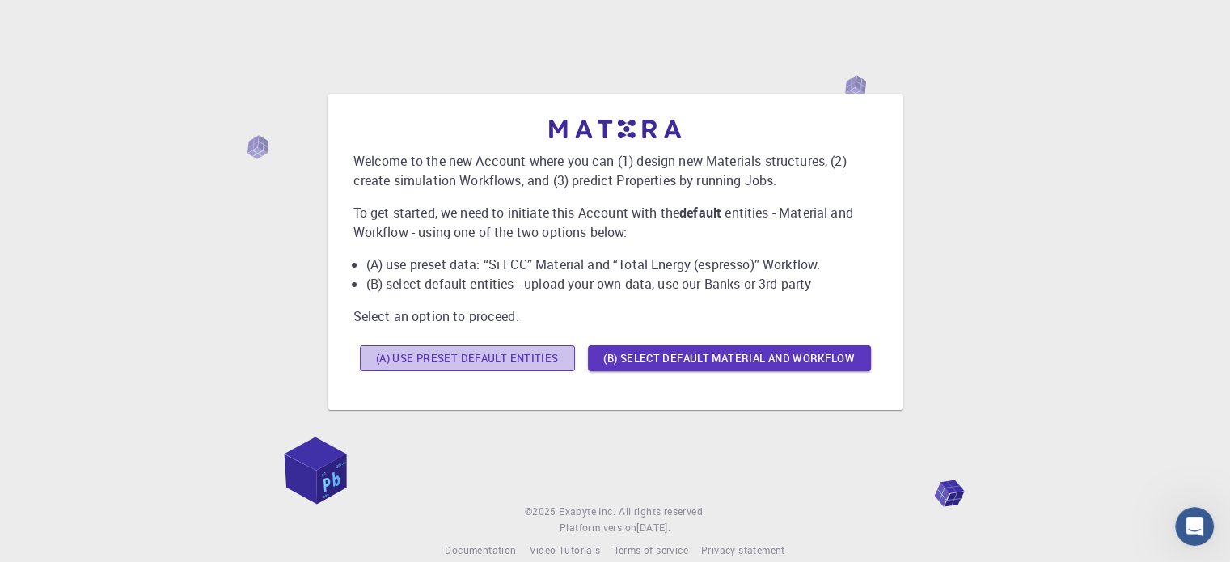
click at [538, 361] on button "(A) Use preset default entities" at bounding box center [467, 358] width 215 height 26
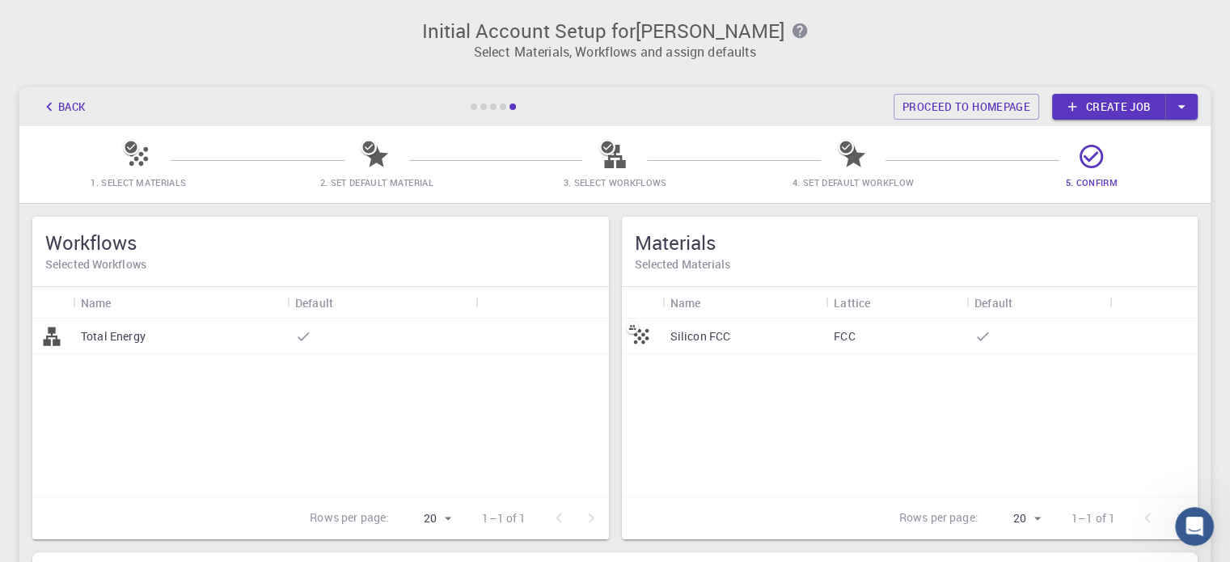
click at [224, 345] on div "Total Energy" at bounding box center [180, 337] width 214 height 36
